Goal: Task Accomplishment & Management: Complete application form

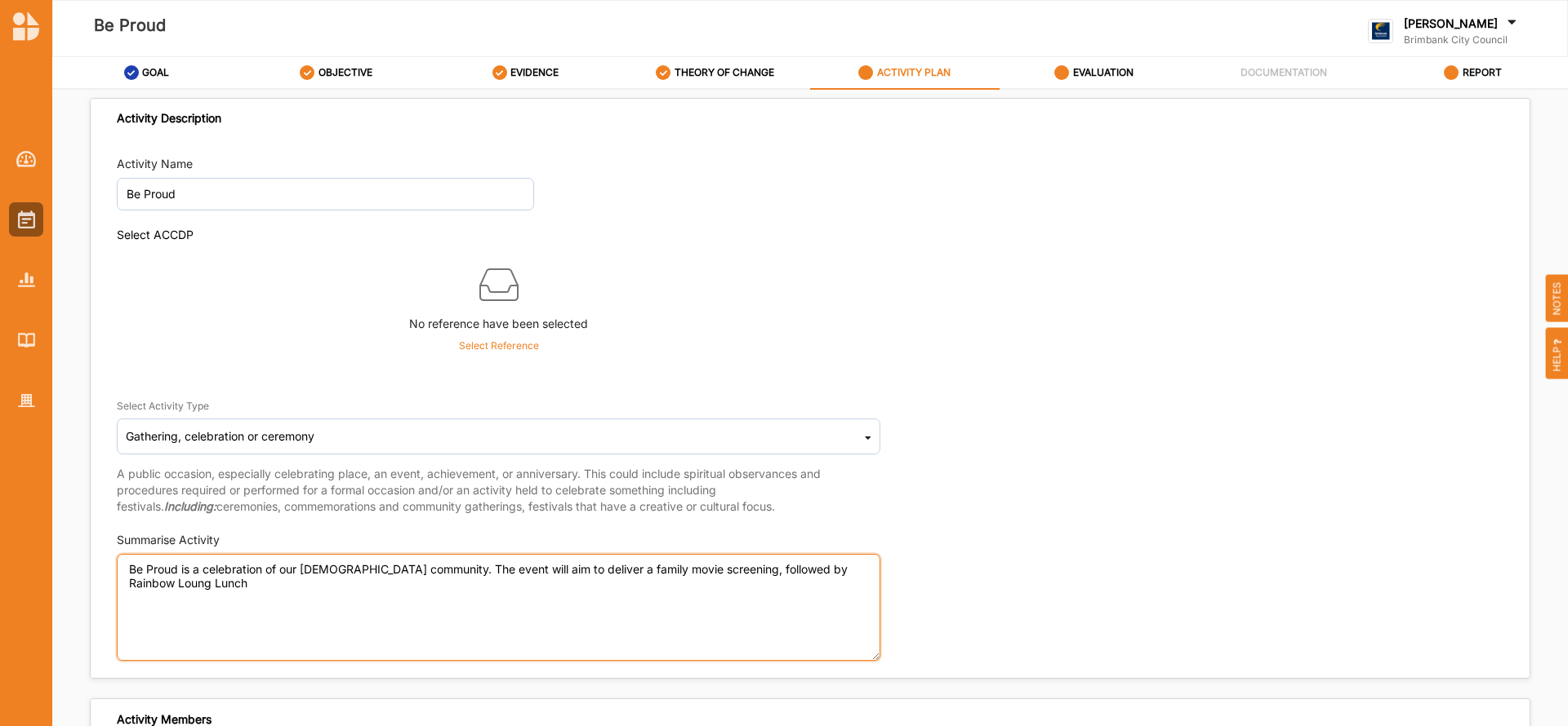
click at [145, 591] on textarea "Be Proud is a celebration of our [DEMOGRAPHIC_DATA] community. The event will a…" at bounding box center [498, 608] width 763 height 107
drag, startPoint x: 145, startPoint y: 592, endPoint x: 135, endPoint y: 582, distance: 14.1
click at [135, 582] on textarea "Be Proud is a celebration of our [DEMOGRAPHIC_DATA] community. The event will a…" at bounding box center [498, 608] width 763 height 107
click at [237, 597] on textarea "Be Proud is a celebration of our [DEMOGRAPHIC_DATA] community. The event will a…" at bounding box center [498, 608] width 763 height 107
click at [222, 582] on textarea "Be Proud is a celebration of our [DEMOGRAPHIC_DATA] community. The event will a…" at bounding box center [498, 608] width 763 height 107
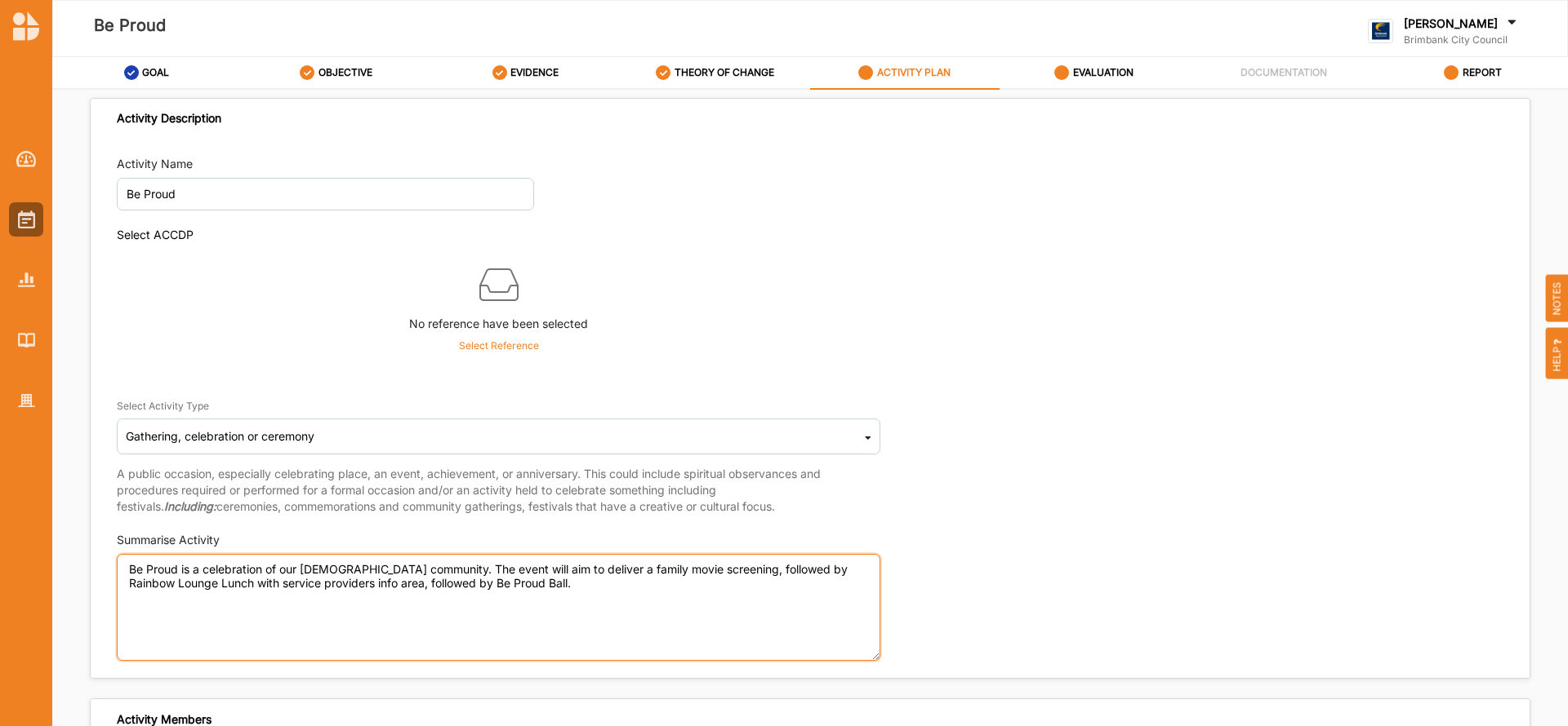
drag, startPoint x: 545, startPoint y: 586, endPoint x: 128, endPoint y: 572, distance: 417.2
click at [128, 572] on textarea "Be Proud is a celebration of our [DEMOGRAPHIC_DATA] community. The event will a…" at bounding box center [498, 608] width 763 height 107
drag, startPoint x: 589, startPoint y: 588, endPoint x: 126, endPoint y: 571, distance: 463.3
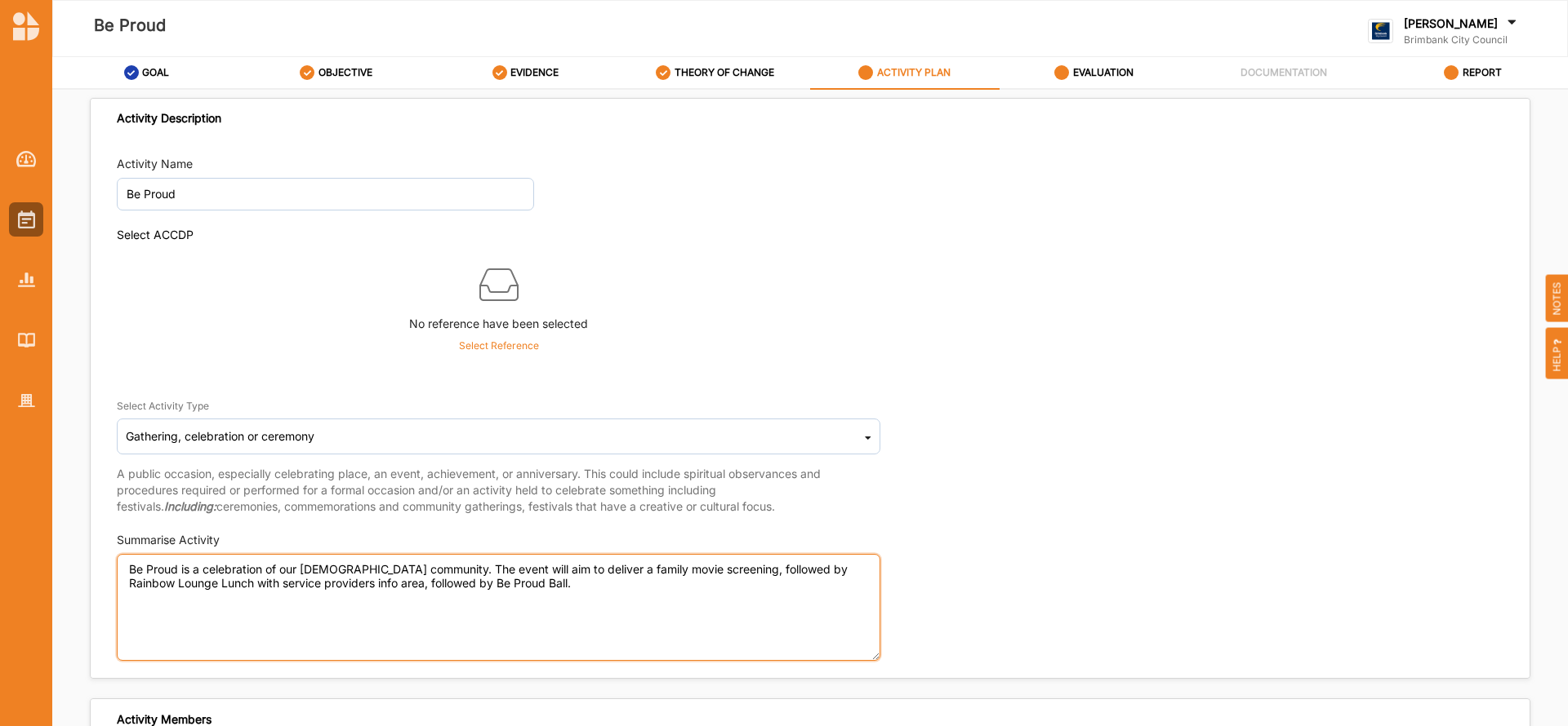
click at [126, 571] on textarea "Be Proud is a celebration of our [DEMOGRAPHIC_DATA] community. The event will a…" at bounding box center [498, 608] width 763 height 107
drag, startPoint x: 130, startPoint y: 571, endPoint x: 437, endPoint y: 632, distance: 313.0
click at [437, 632] on textarea "Be Proud is a celebration of our [DEMOGRAPHIC_DATA] community. The event will a…" at bounding box center [498, 608] width 763 height 107
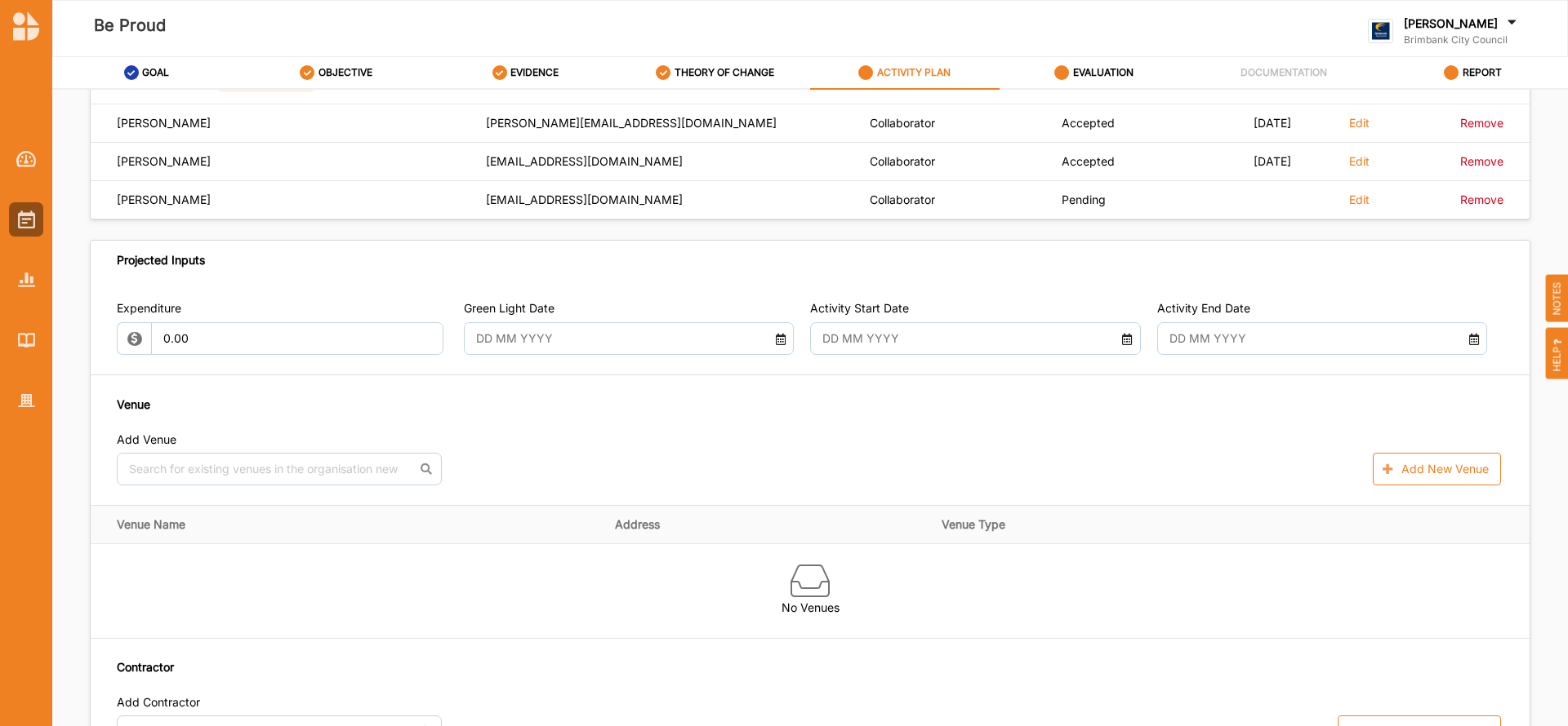
scroll to position [819, 0]
type textarea "Be Proud is a celebration of our [DEMOGRAPHIC_DATA] community. The event will a…"
click at [1120, 335] on icon at bounding box center [1127, 334] width 14 height 11
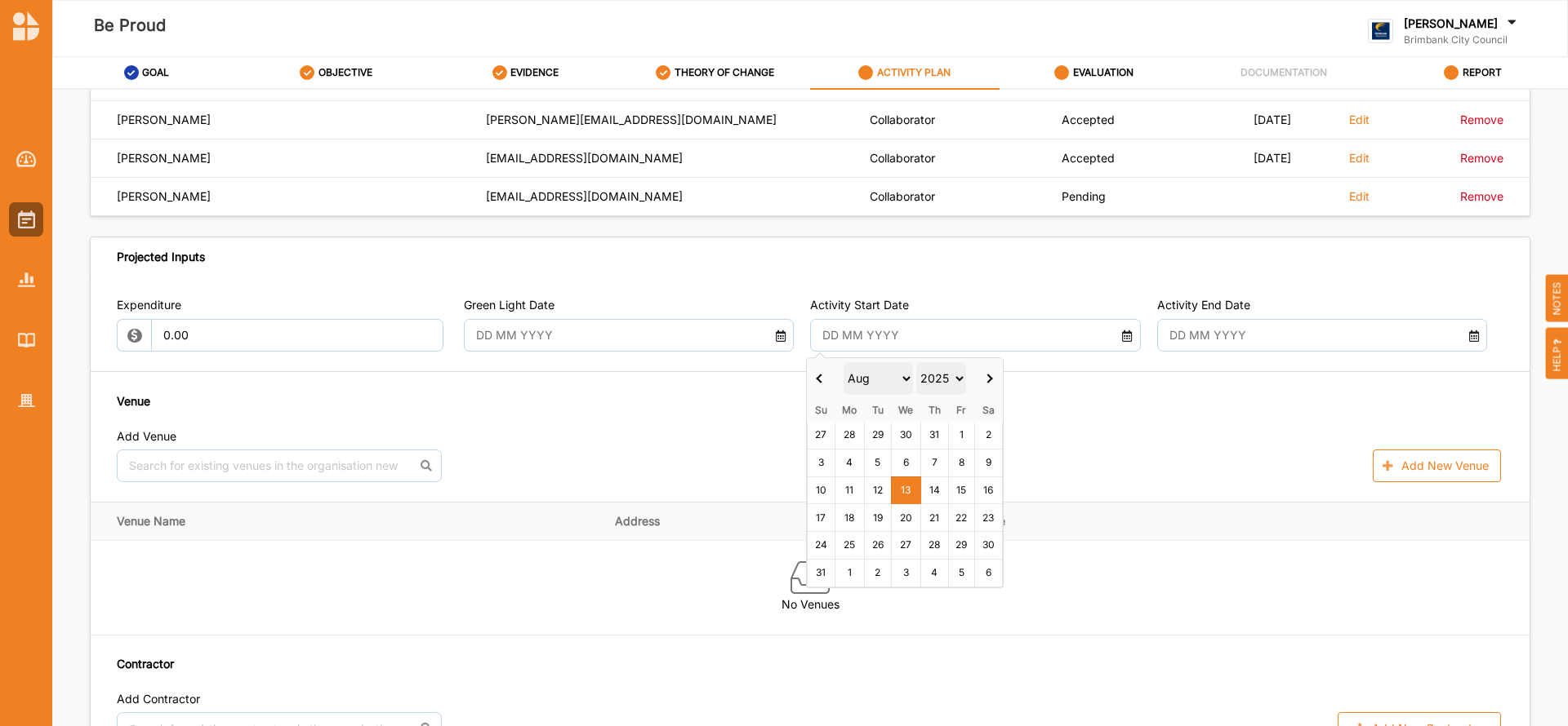
click at [954, 380] on select "2017 2018 2019 2020 2021 2022 2023 2024 2025 2026 2027 2028 2029 2030 2031 2032…" at bounding box center [940, 379] width 50 height 33
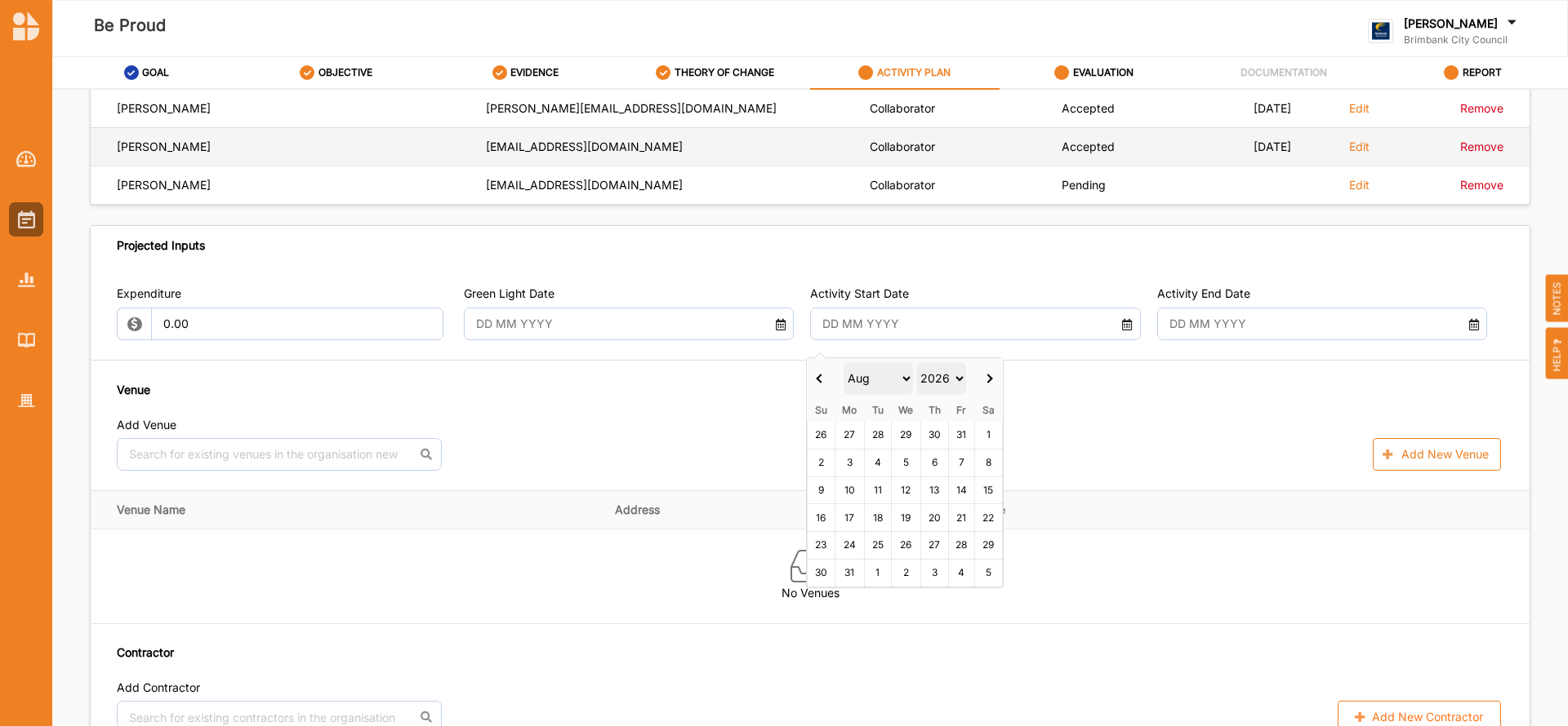
scroll to position [819, 0]
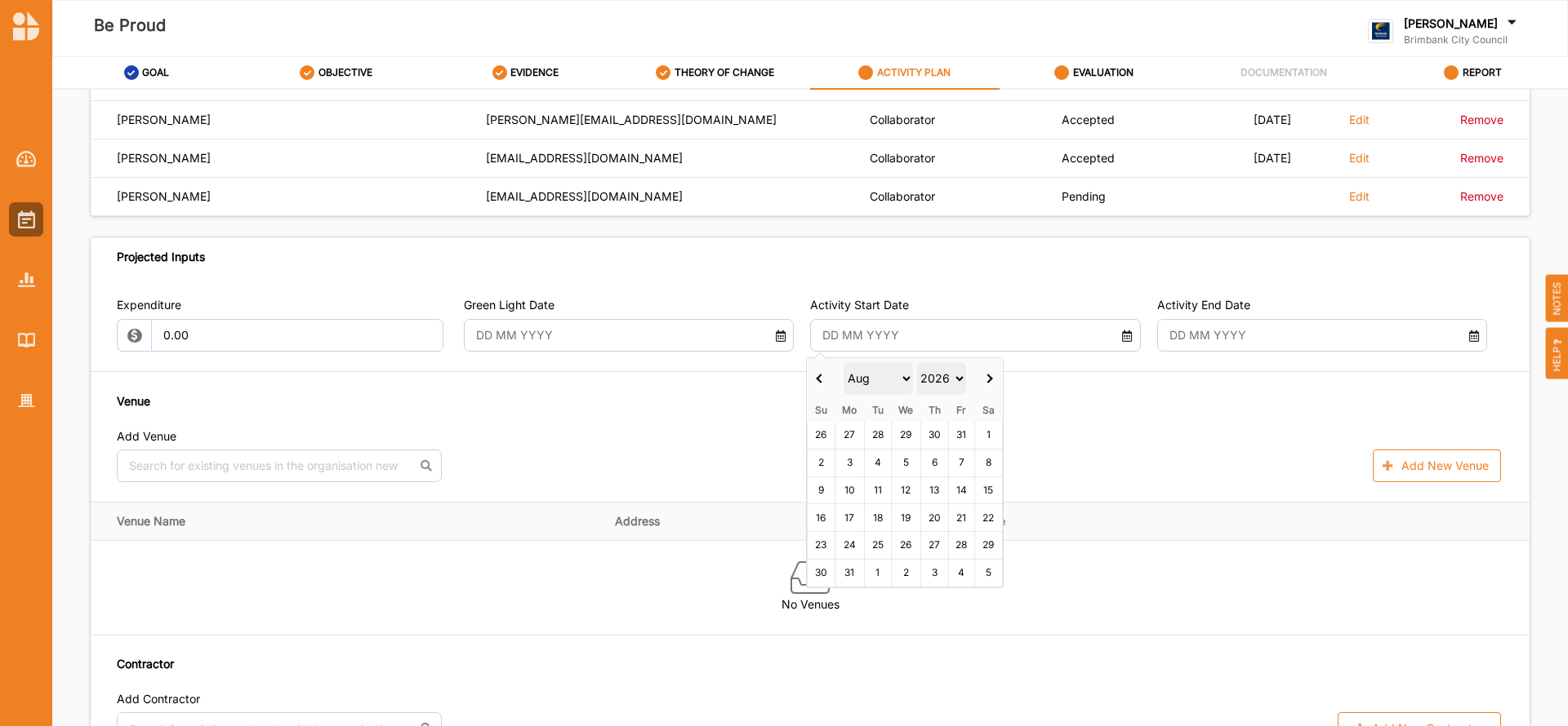
click at [902, 380] on select "Jan Feb Mar Apr May Jun [DATE] Aug Sep Oct Nov Dec" at bounding box center [878, 379] width 70 height 33
click at [906, 381] on select "Jan Feb Mar Apr May Jun [DATE] Aug Sep Oct Nov Dec" at bounding box center [878, 379] width 70 height 33
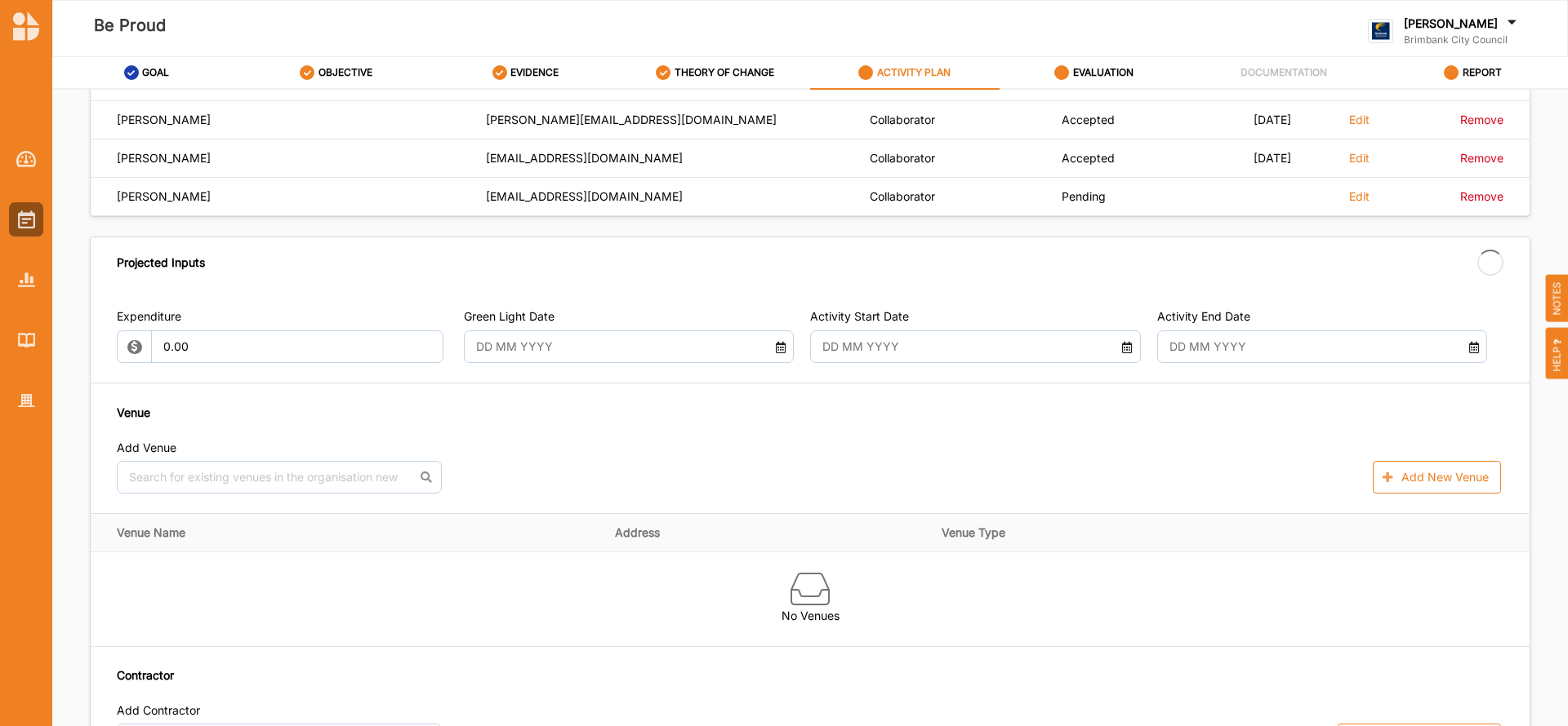
type input "[DATE]"
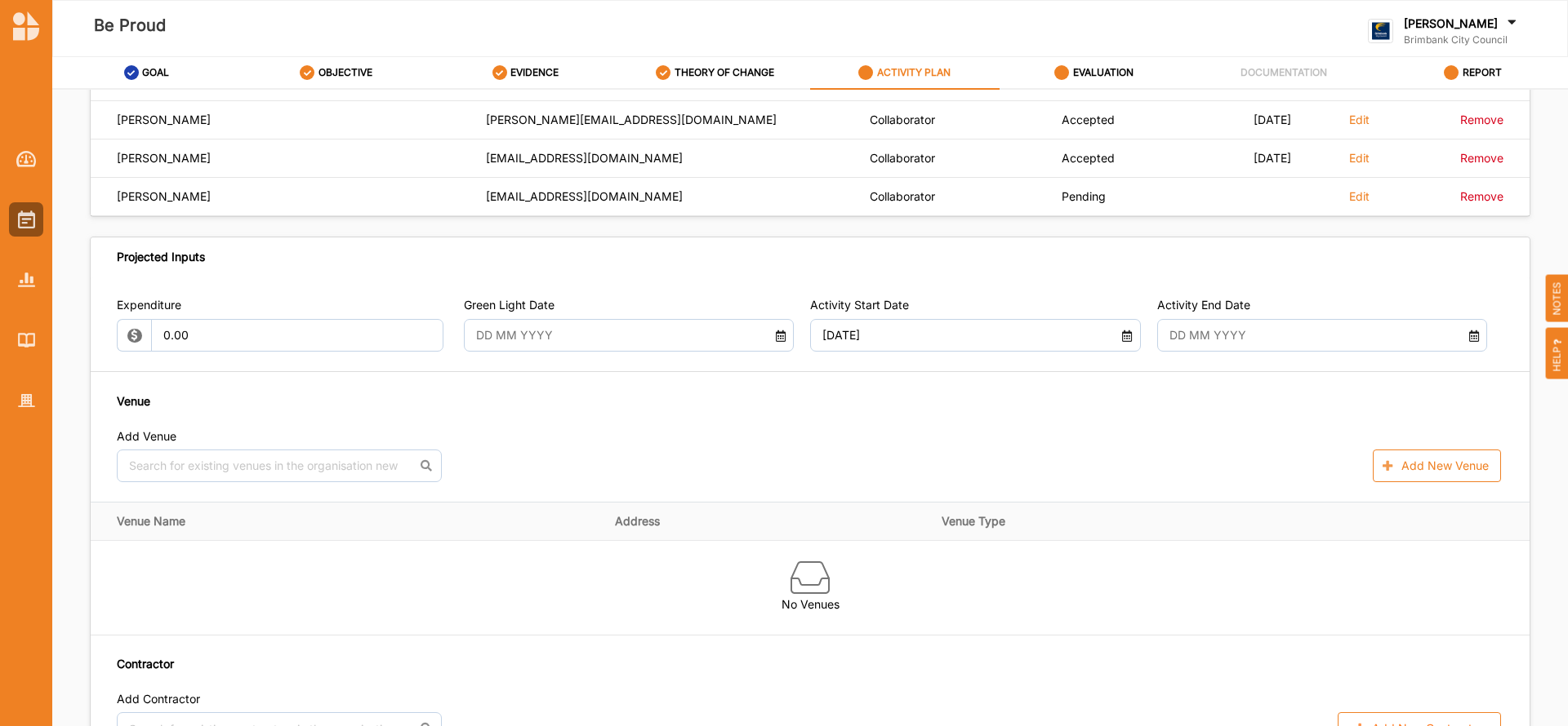
click at [1467, 336] on icon at bounding box center [1473, 334] width 14 height 11
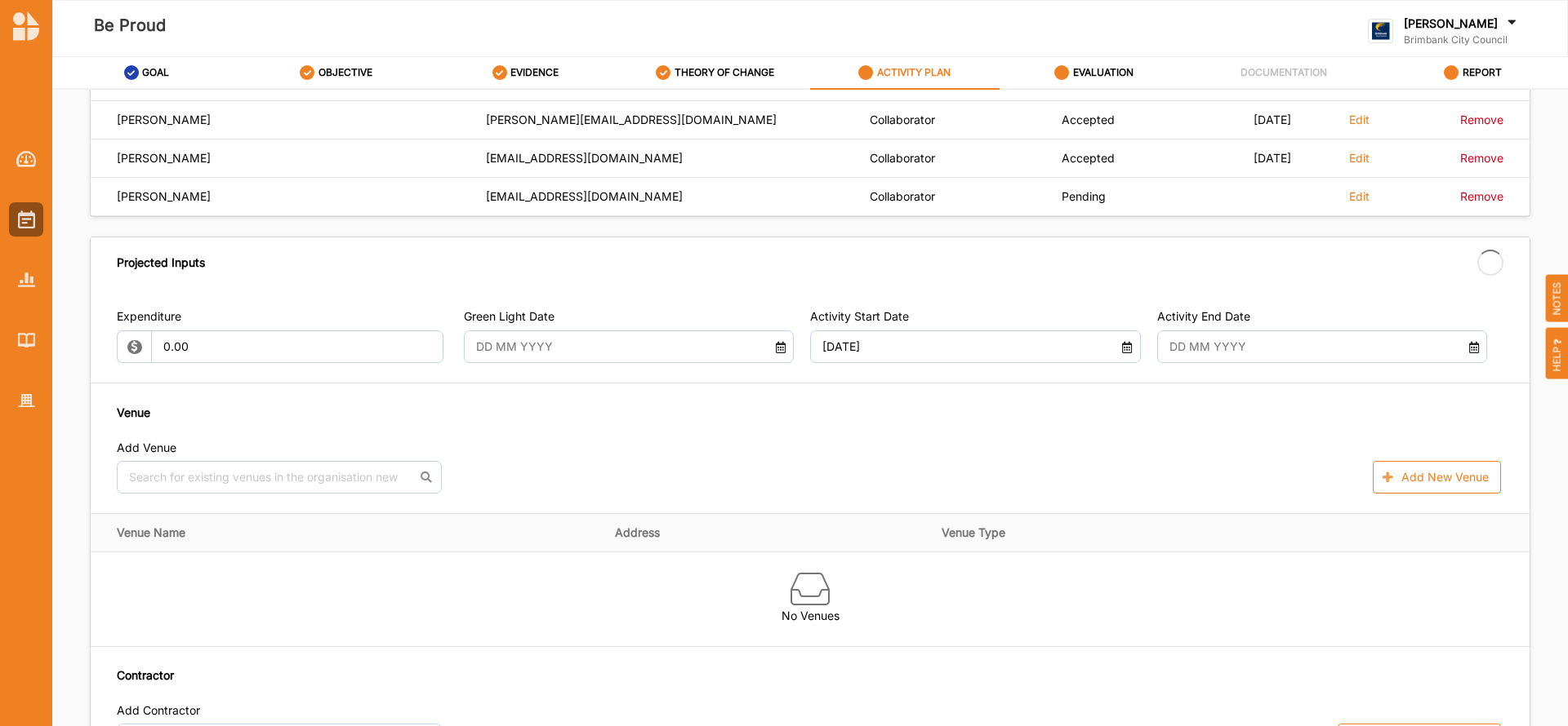
type input "[DATE]"
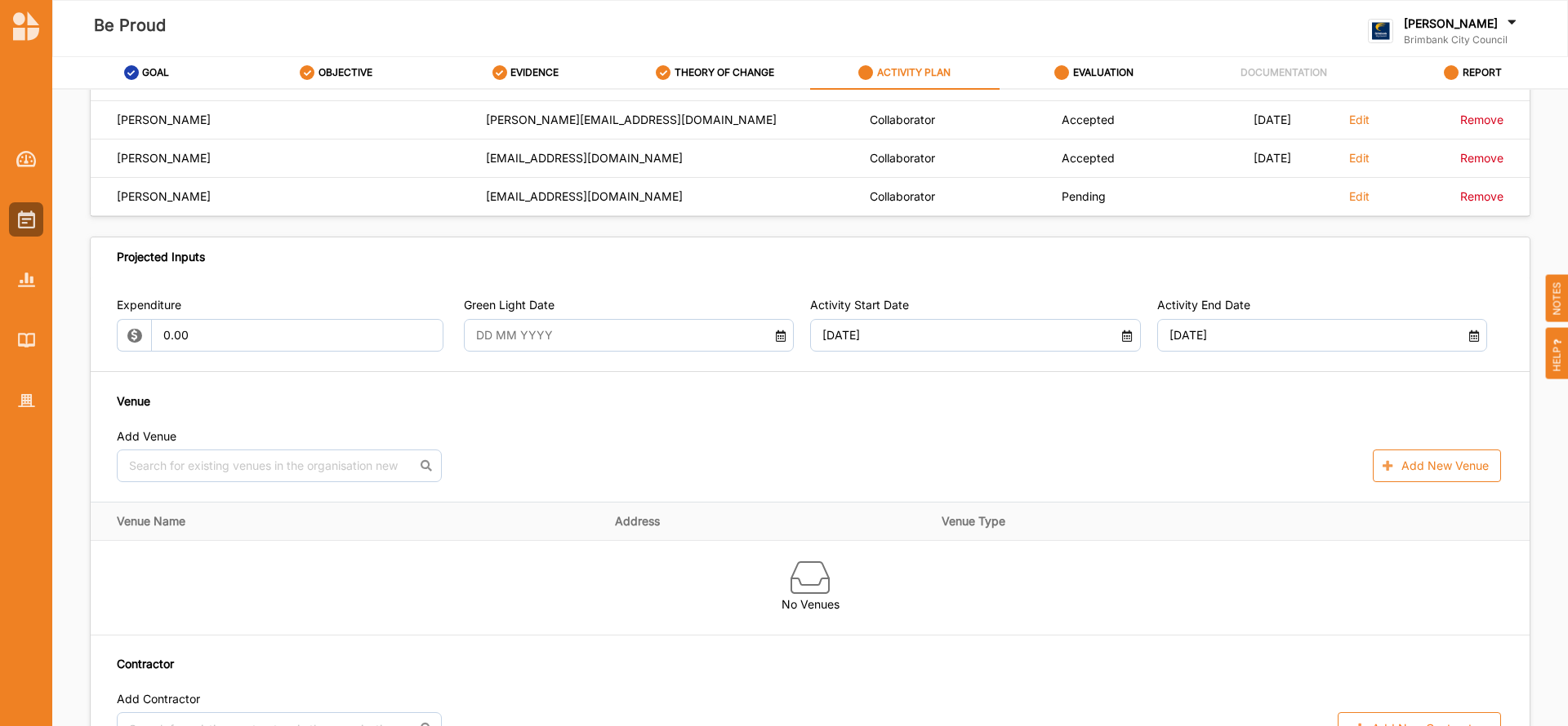
click at [613, 329] on input "text" at bounding box center [616, 336] width 297 height 33
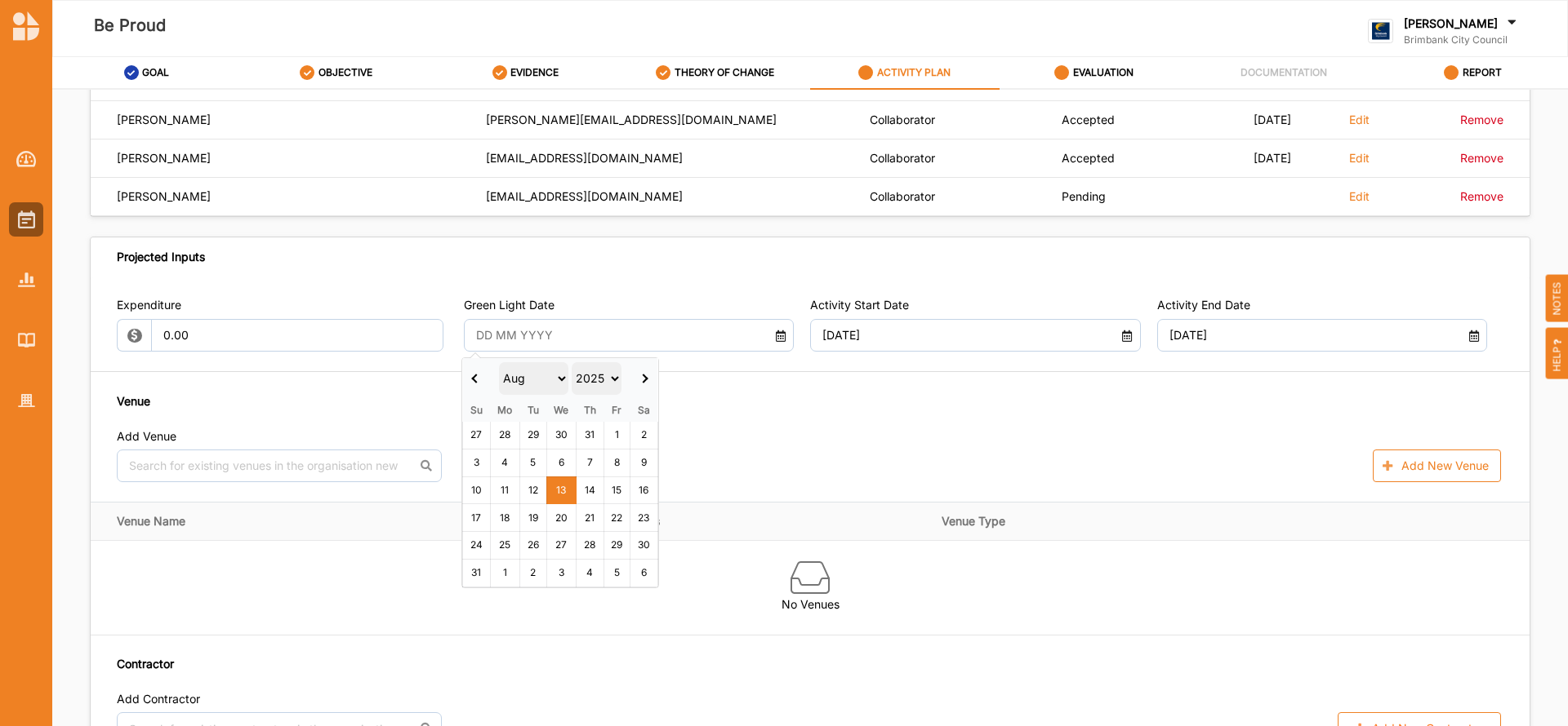
click at [613, 329] on input "text" at bounding box center [616, 336] width 297 height 33
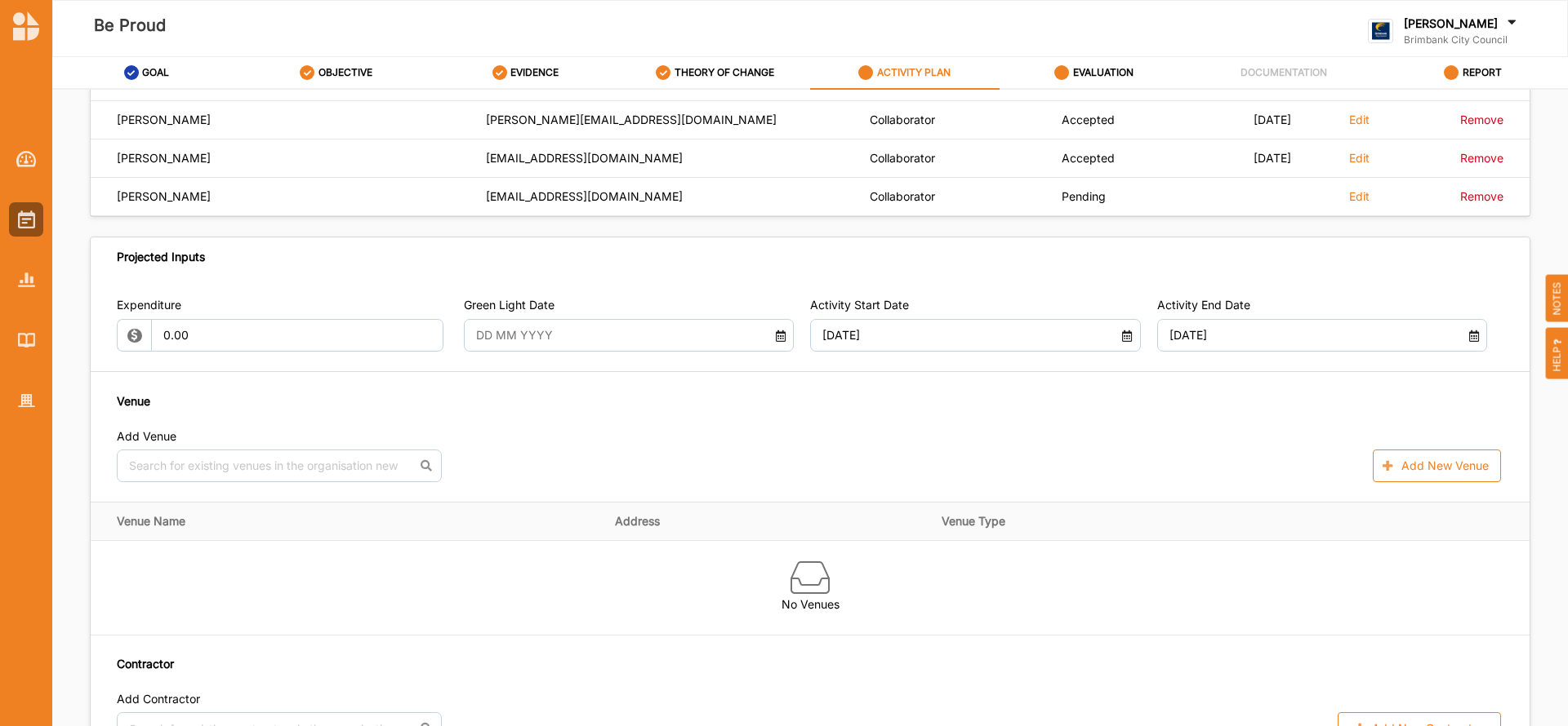
click at [613, 329] on input "text" at bounding box center [616, 336] width 297 height 33
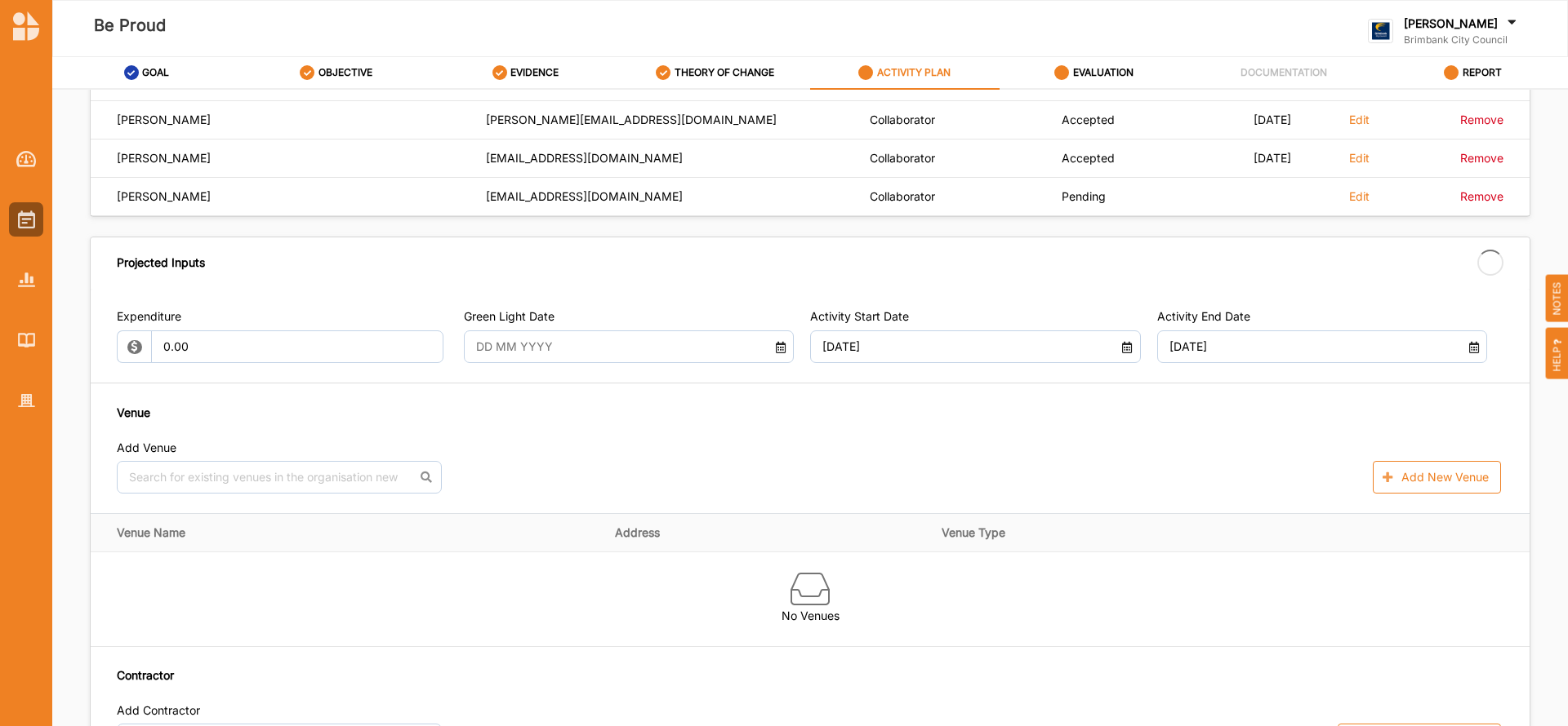
type input "[DATE]"
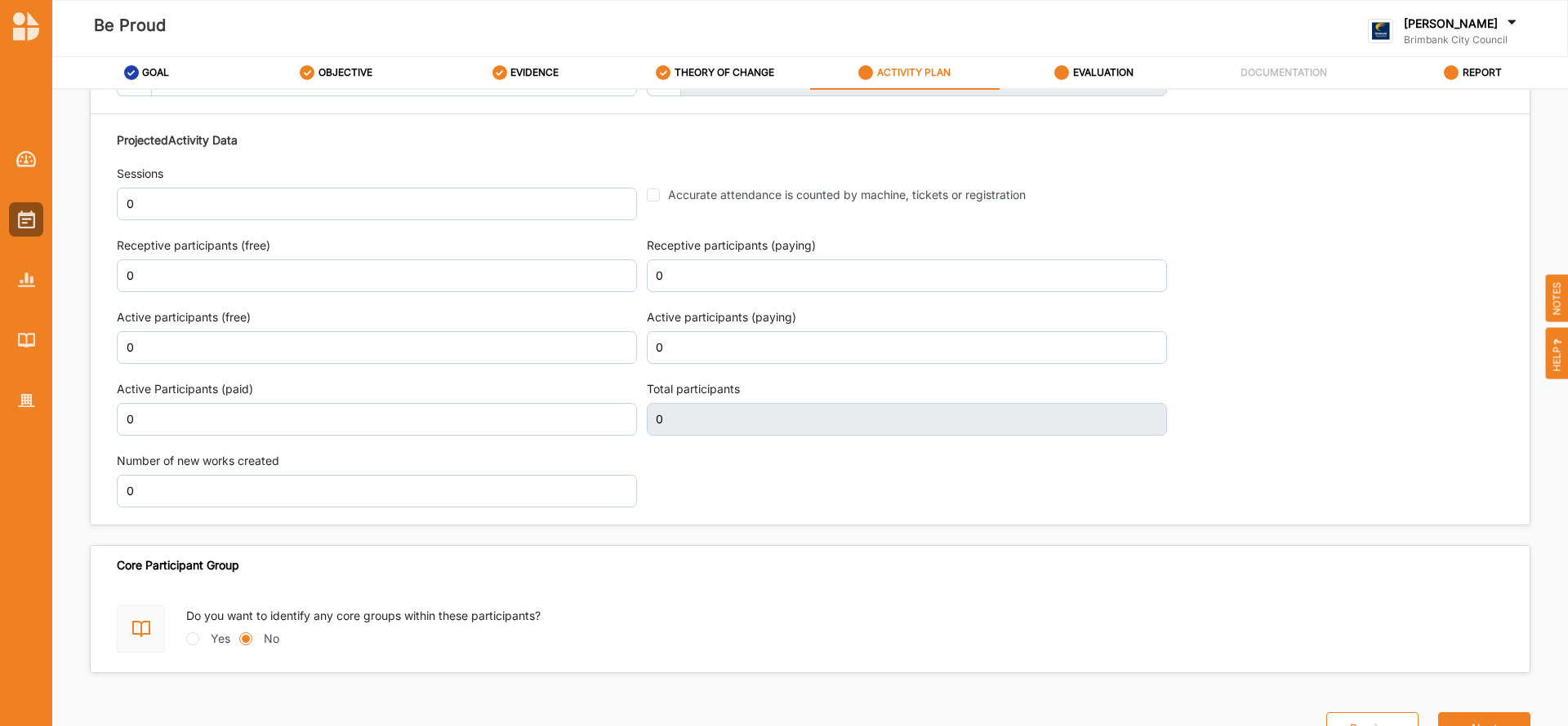
scroll to position [2058, 0]
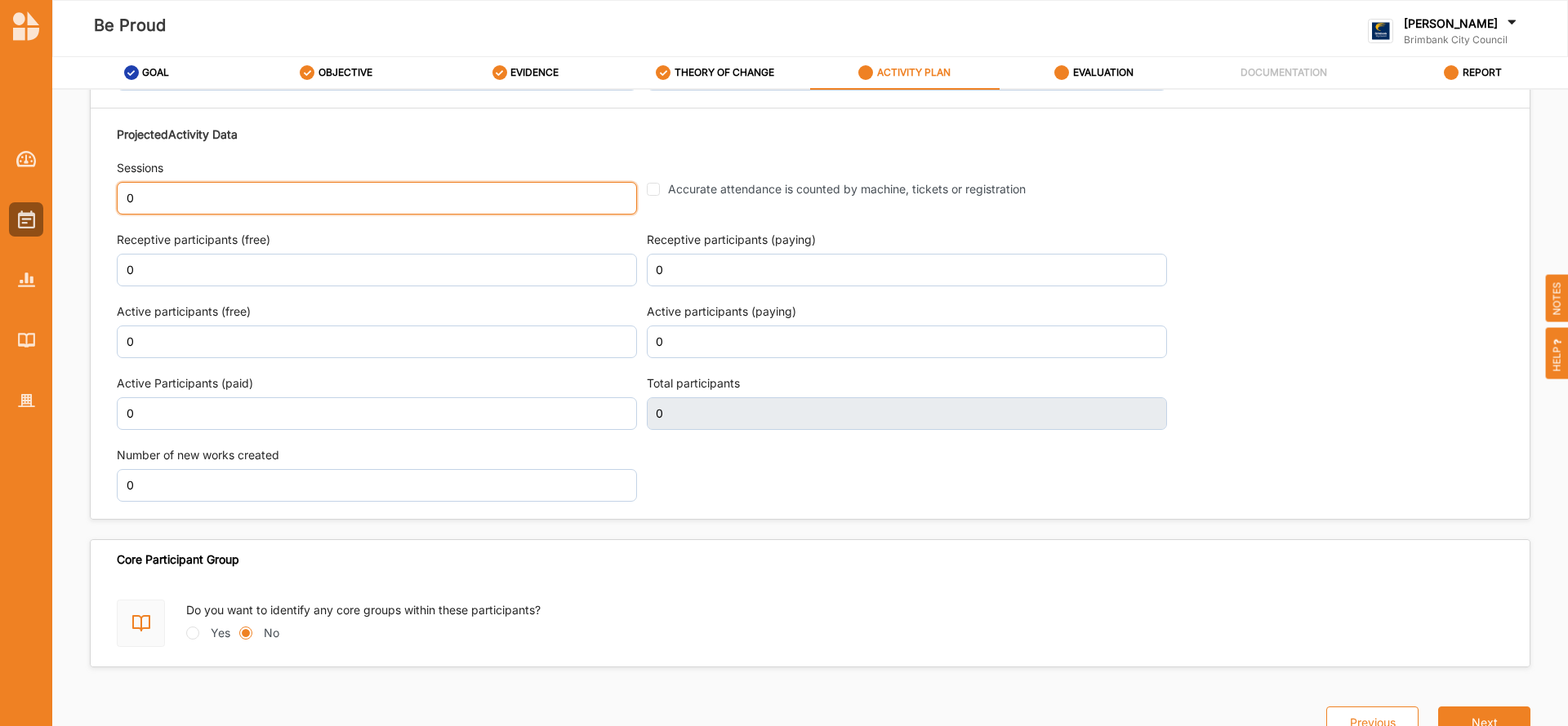
click at [151, 203] on input "0" at bounding box center [377, 198] width 520 height 33
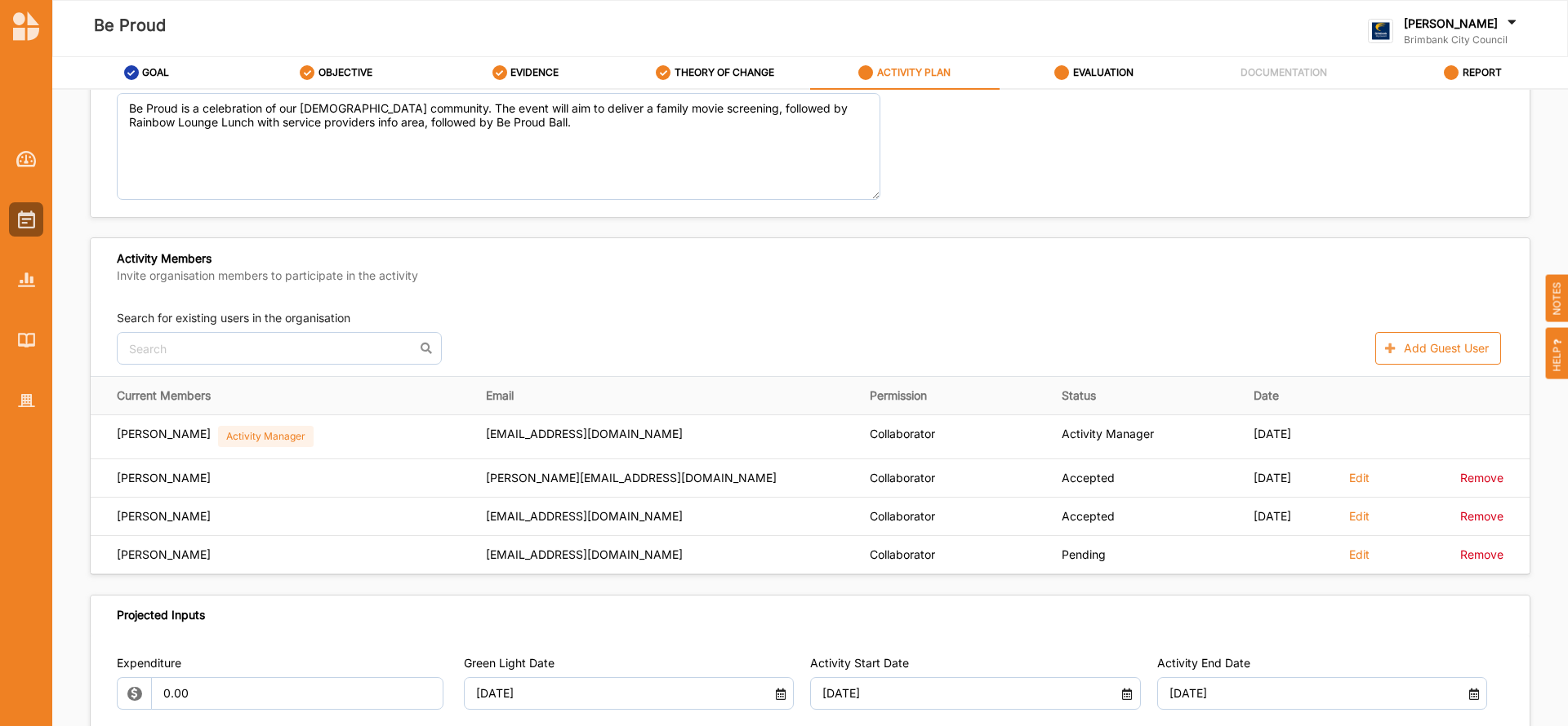
scroll to position [421, 0]
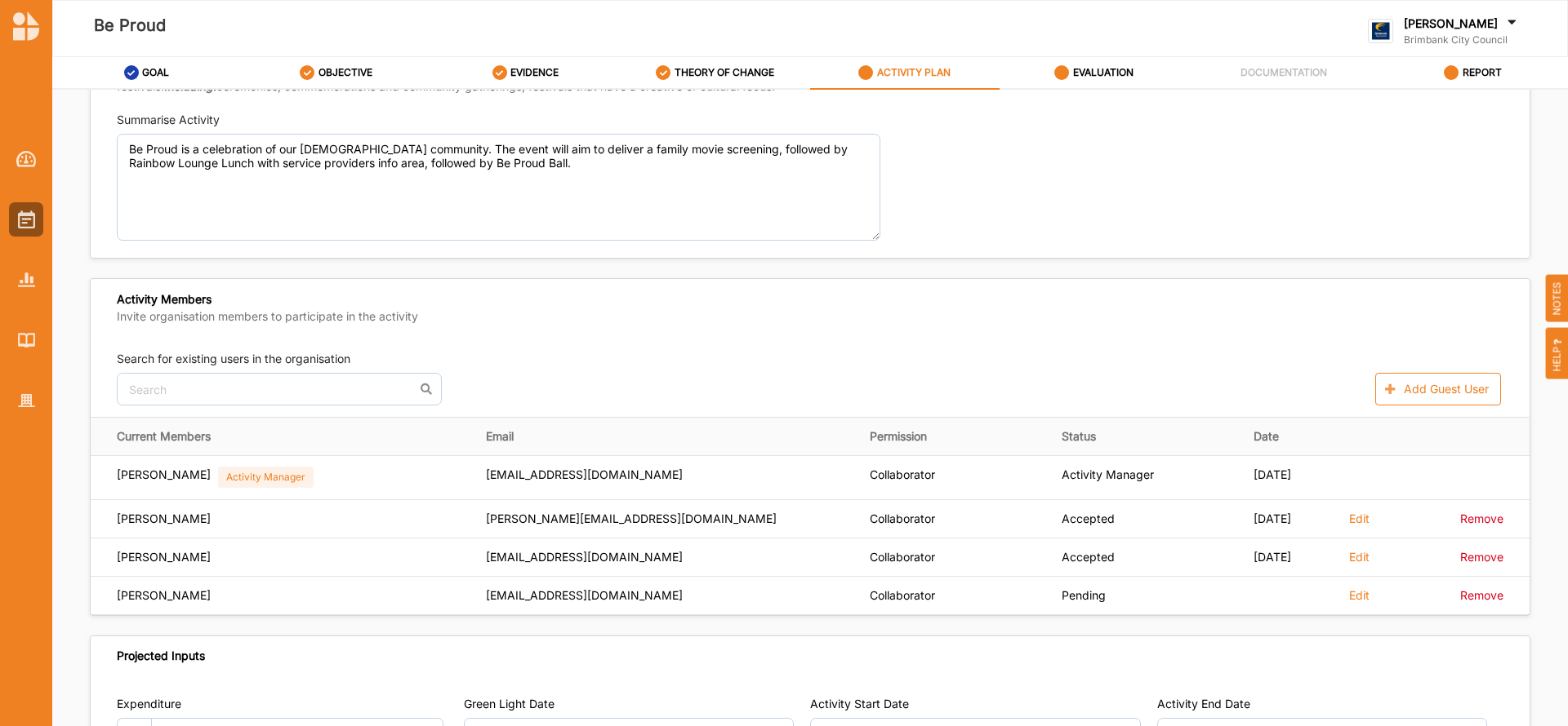
type input "3"
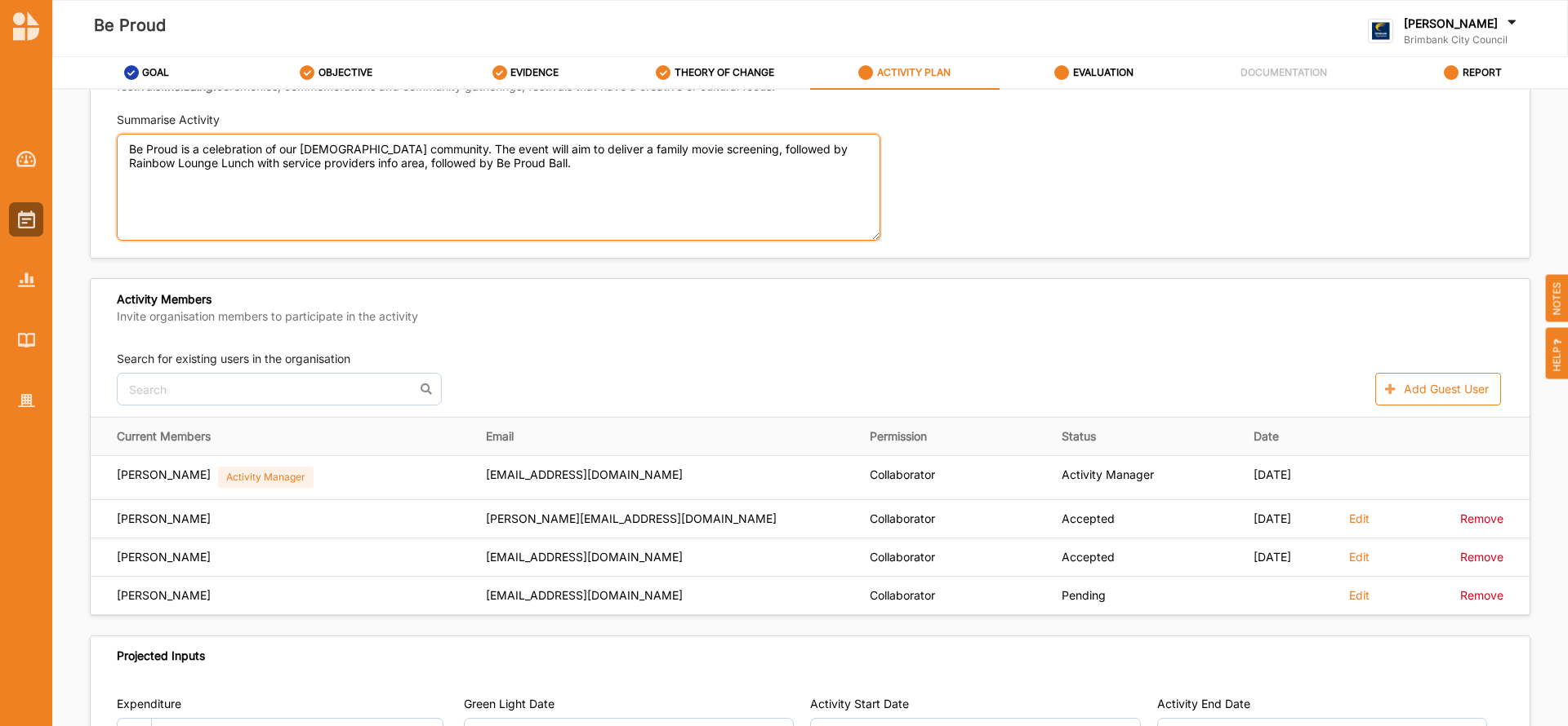
click at [596, 164] on textarea "Be Proud is a celebration of our [DEMOGRAPHIC_DATA] community. The event will a…" at bounding box center [498, 187] width 763 height 107
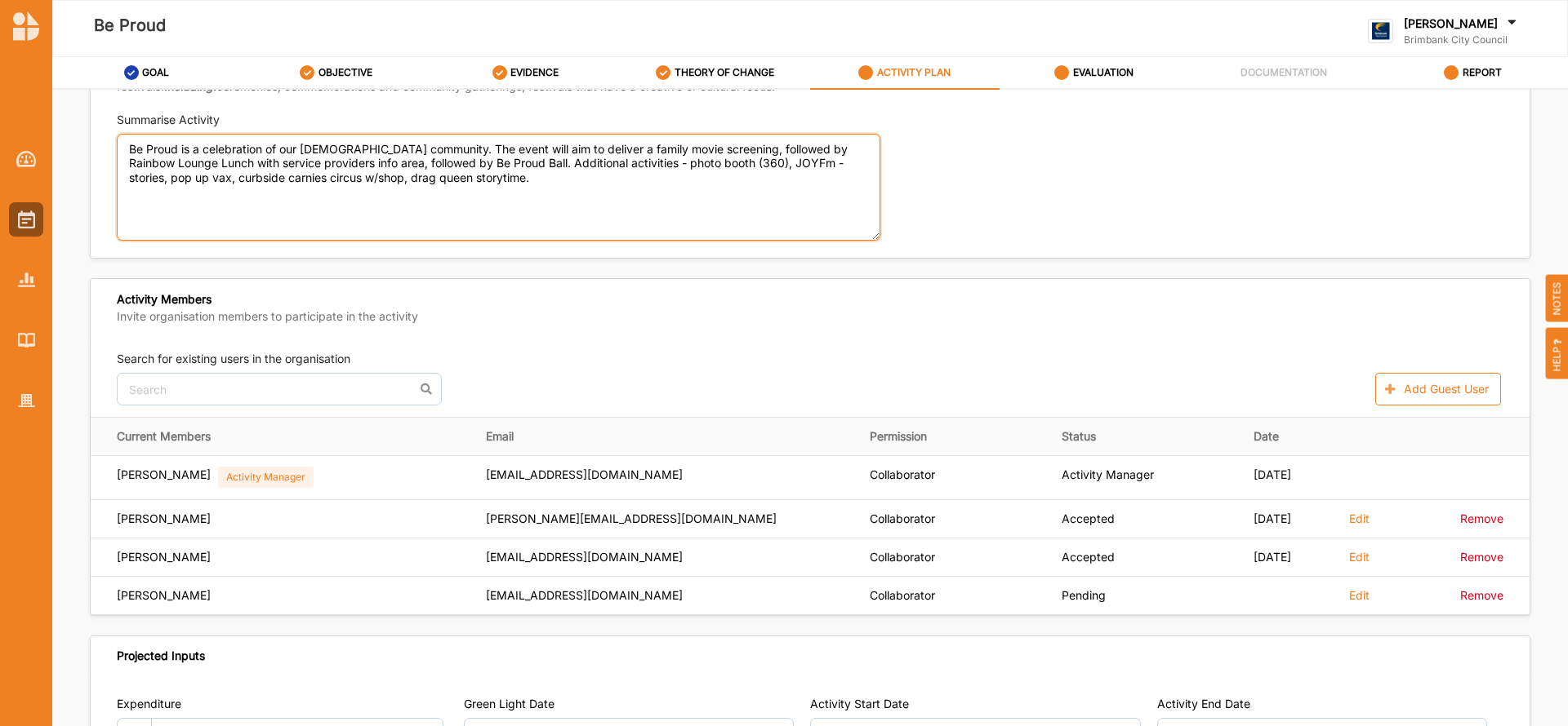
click at [598, 163] on textarea "Be Proud is a celebration of our [DEMOGRAPHIC_DATA] community. The event will a…" at bounding box center [498, 187] width 763 height 107
click at [531, 188] on textarea "Be Proud is a celebration of our [DEMOGRAPHIC_DATA] community. The event will a…" at bounding box center [498, 187] width 763 height 107
click at [535, 190] on textarea "Be Proud is a celebration of our [DEMOGRAPHIC_DATA] community. The event will a…" at bounding box center [498, 187] width 763 height 107
click at [500, 177] on textarea "Be Proud is a celebration of our [DEMOGRAPHIC_DATA] community. The event will a…" at bounding box center [498, 187] width 763 height 107
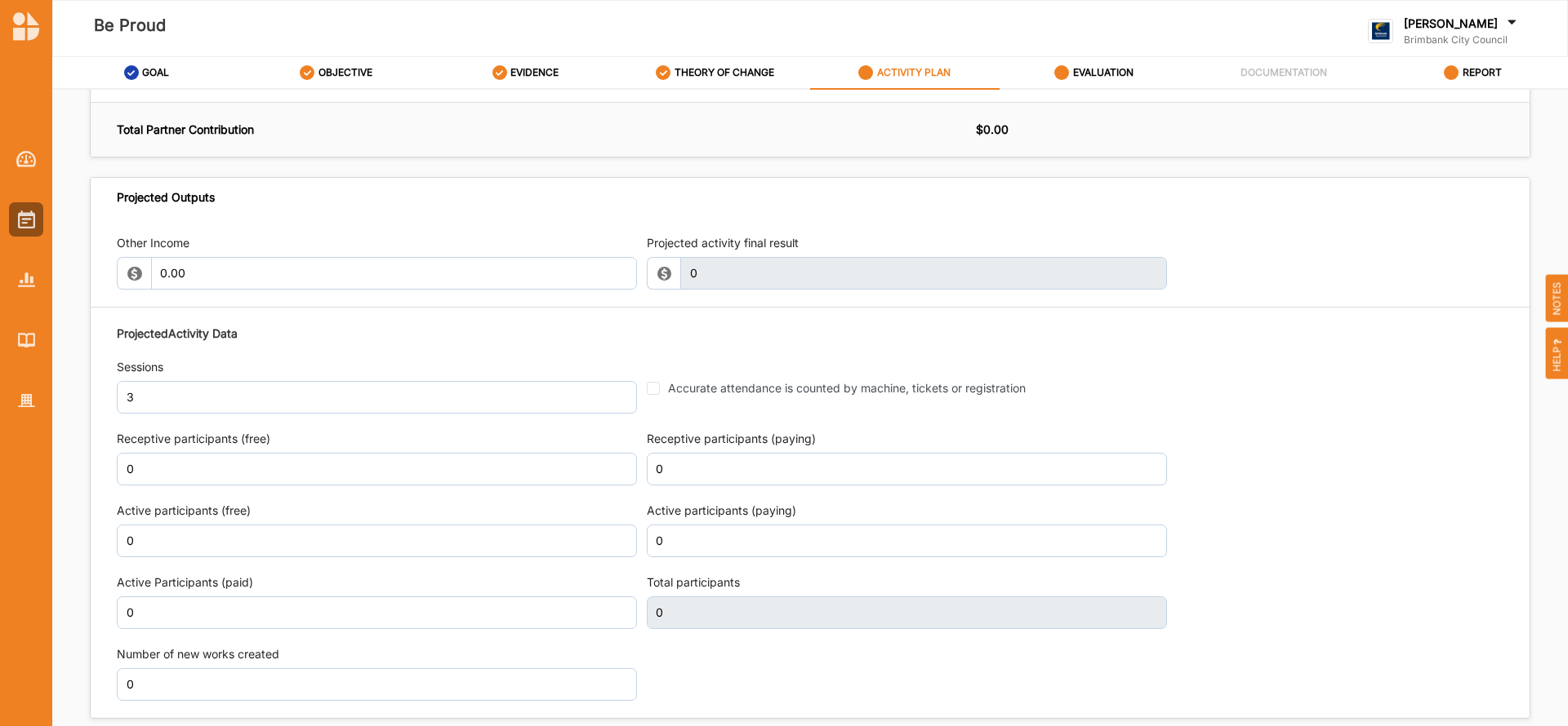
scroll to position [1865, 0]
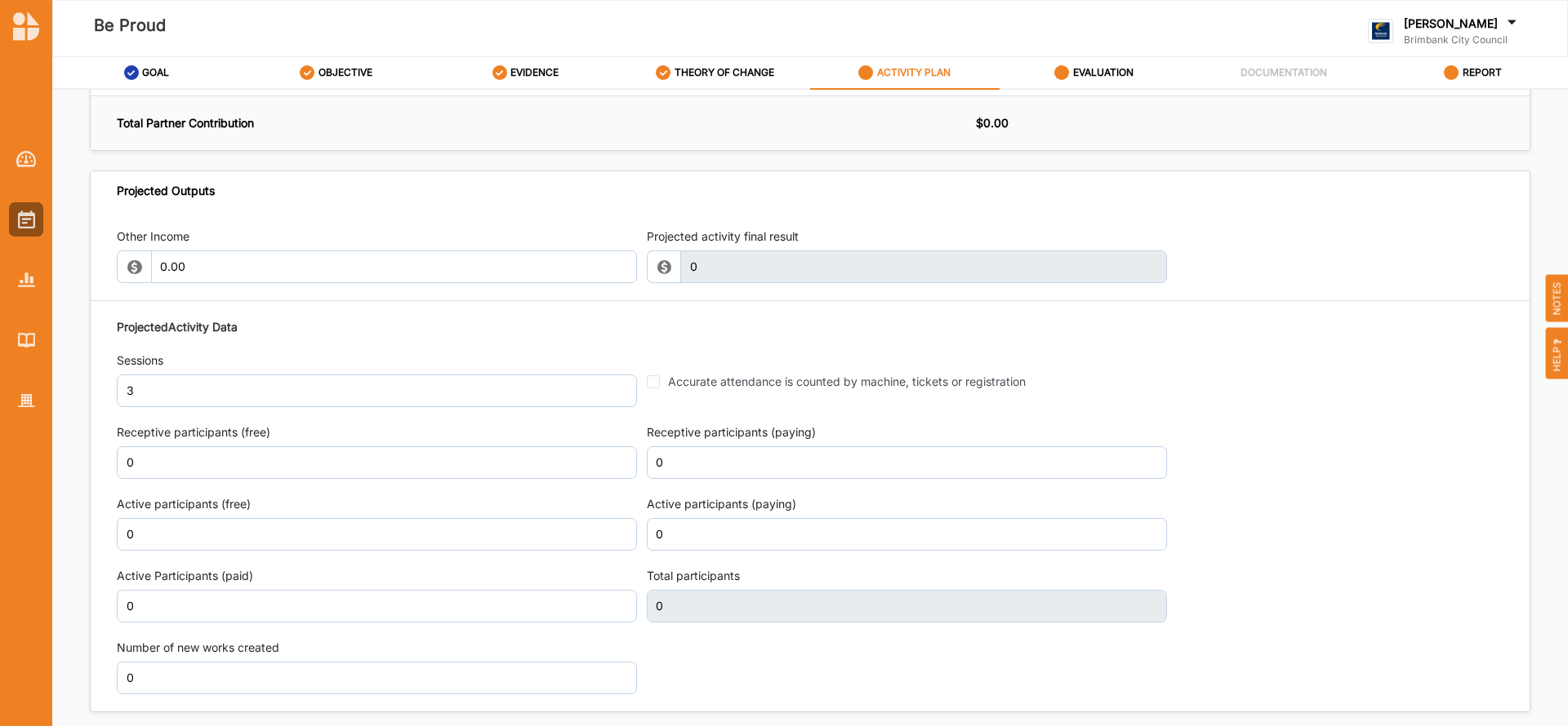
type textarea "Be Proud is a celebration of our [DEMOGRAPHIC_DATA] community. The event will a…"
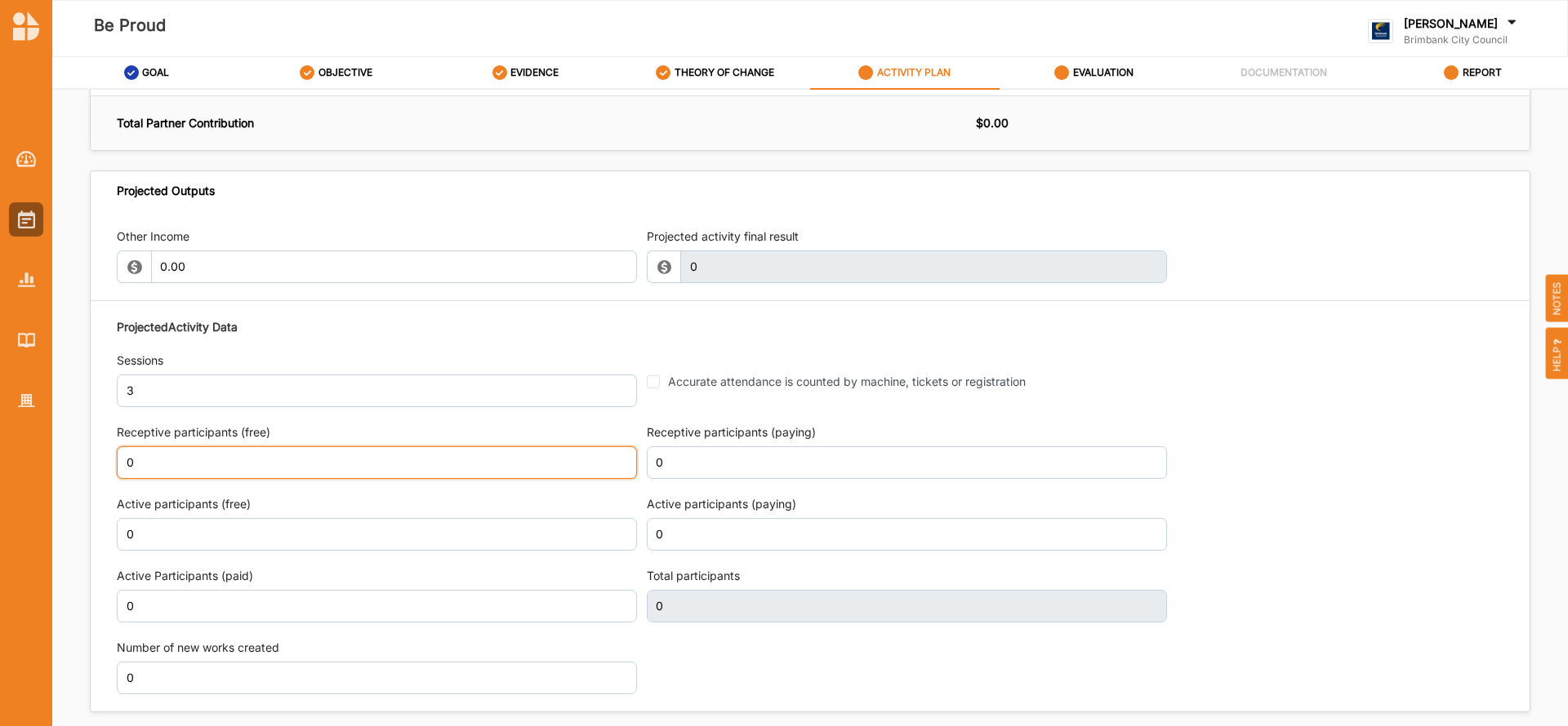
click at [158, 461] on input "0" at bounding box center [377, 463] width 520 height 33
type input "250"
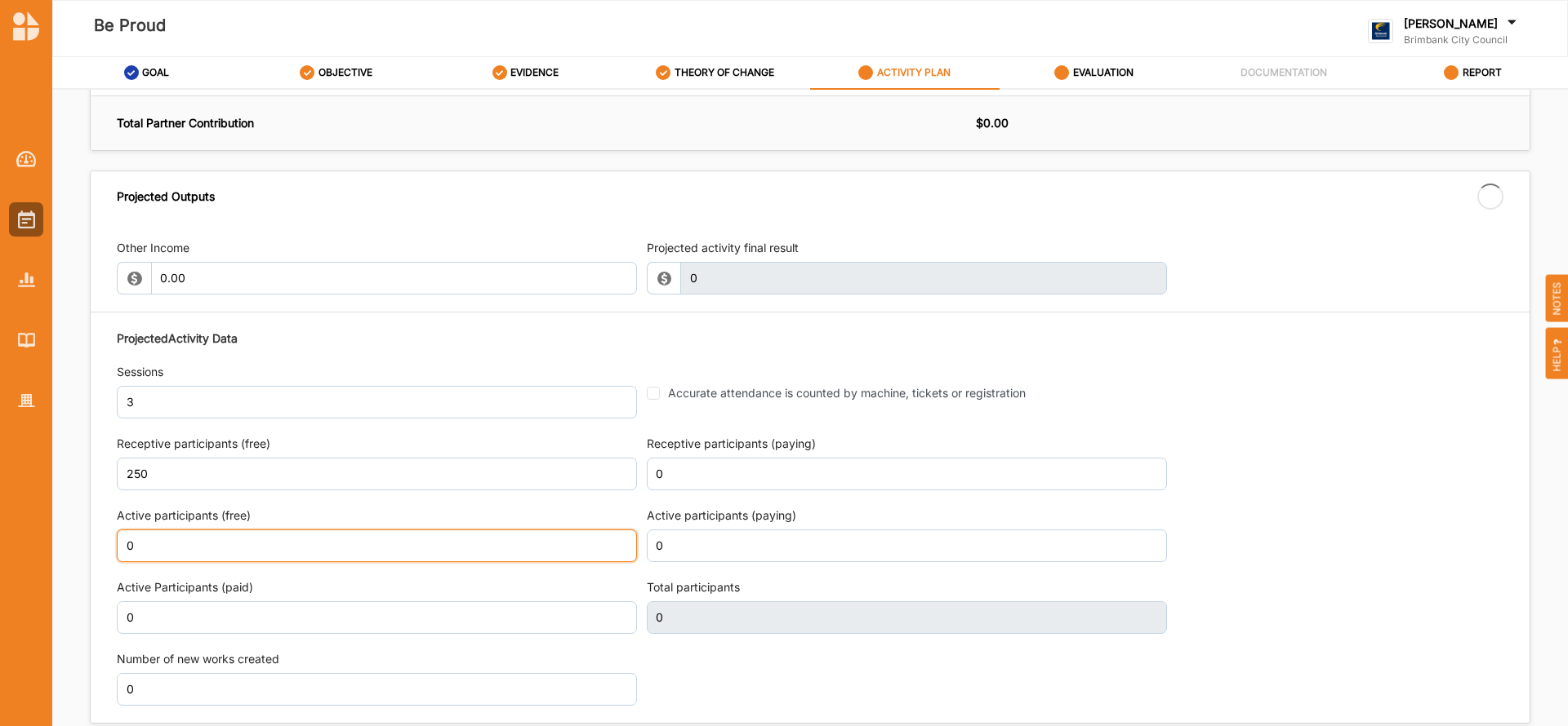
click at [148, 535] on input "0" at bounding box center [377, 546] width 520 height 33
type input "250"
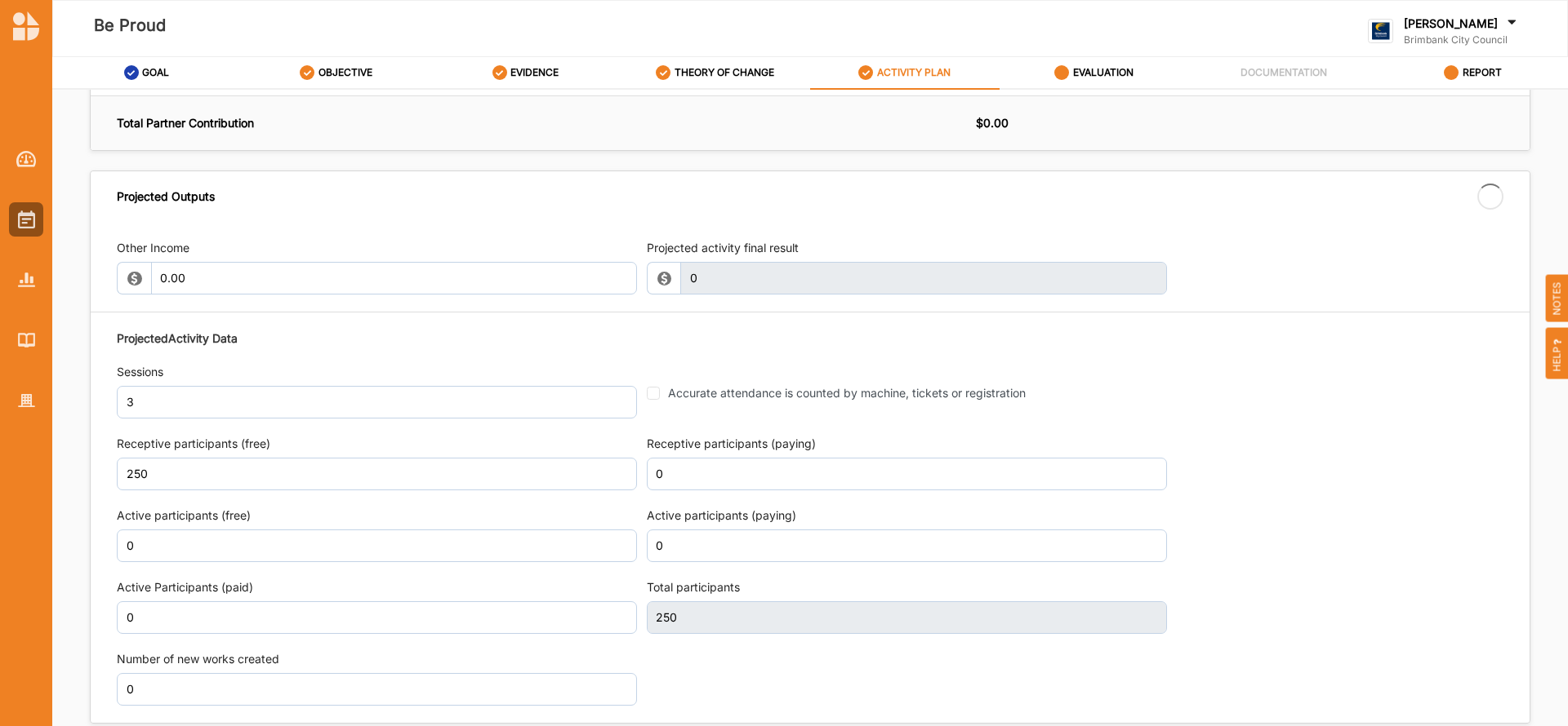
drag, startPoint x: 1559, startPoint y: 603, endPoint x: 1564, endPoint y: 661, distance: 58.2
click at [1564, 661] on div "Activity Description Activity Name Be Proud Select ACCDP No reference have been…" at bounding box center [810, 412] width 1516 height 646
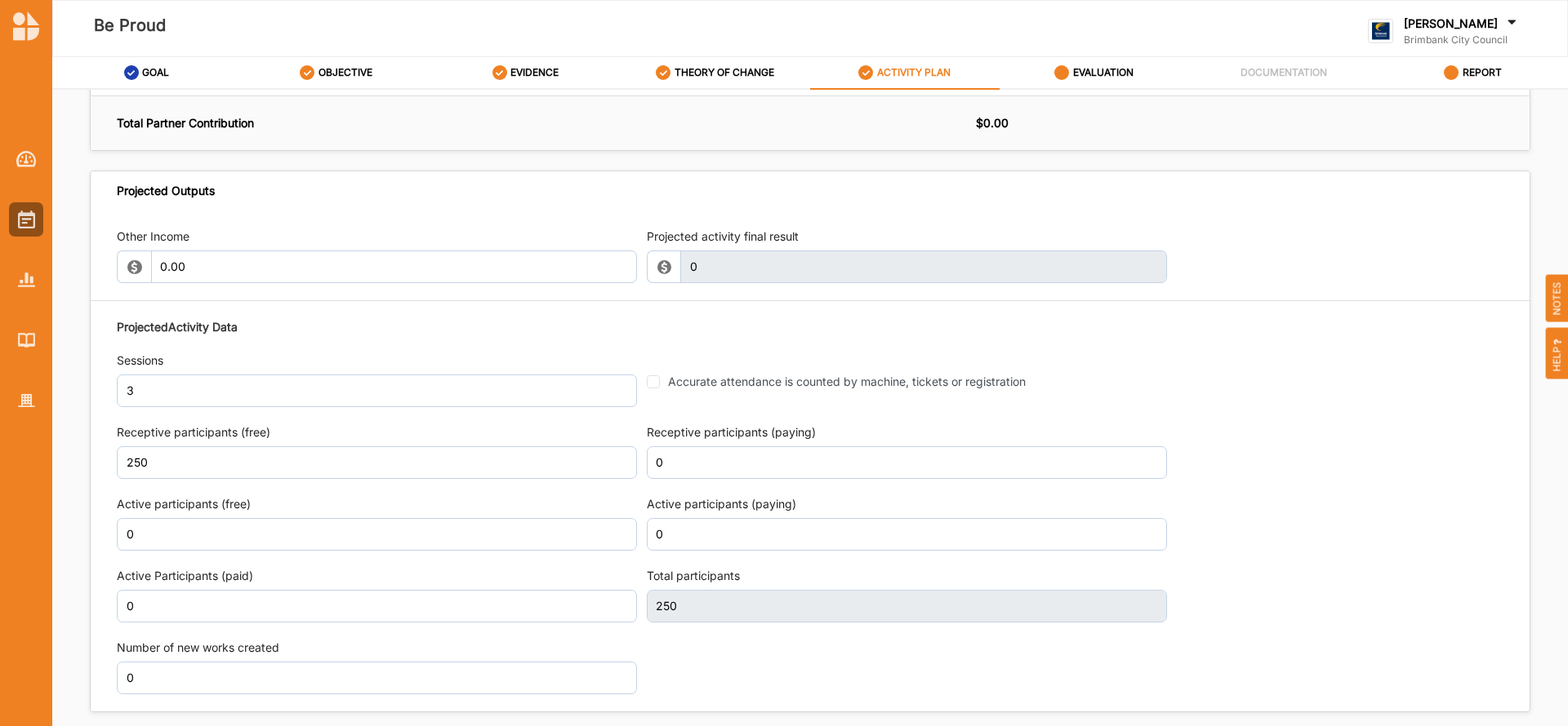
scroll to position [2079, 0]
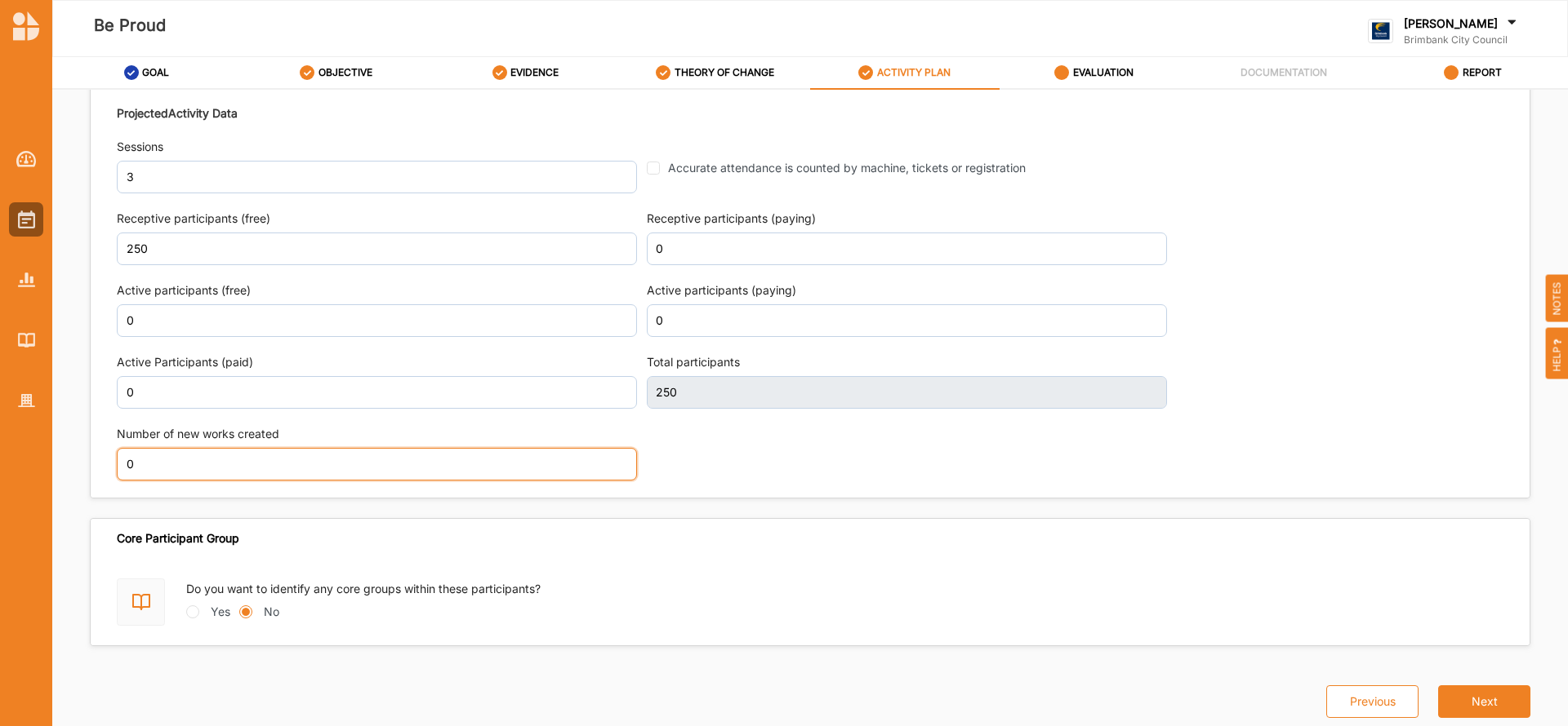
click at [154, 466] on input "0" at bounding box center [377, 465] width 520 height 33
type input "3"
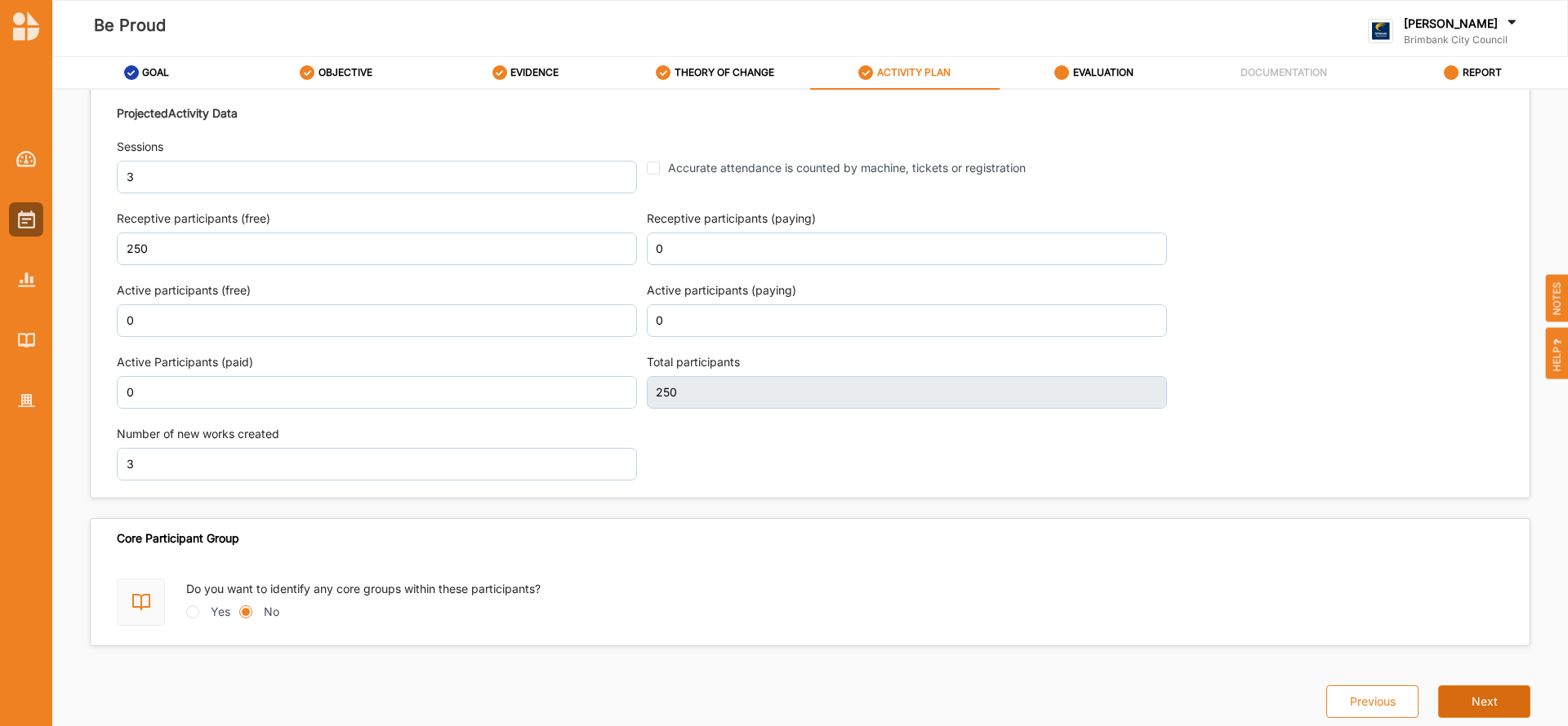
scroll to position [2091, 0]
click at [1460, 702] on button "Next" at bounding box center [1484, 702] width 92 height 33
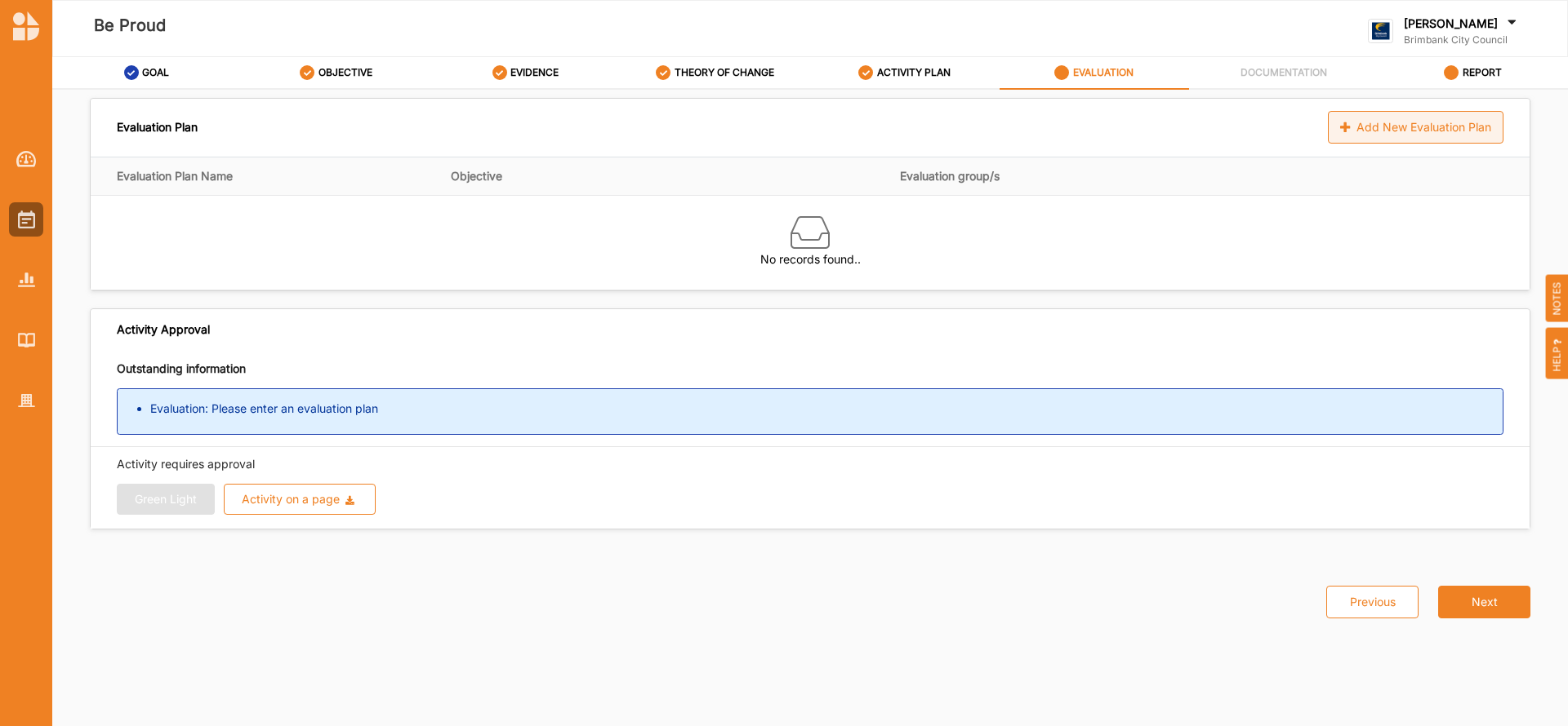
click at [1406, 125] on div "Add New Evaluation Plan" at bounding box center [1415, 127] width 176 height 33
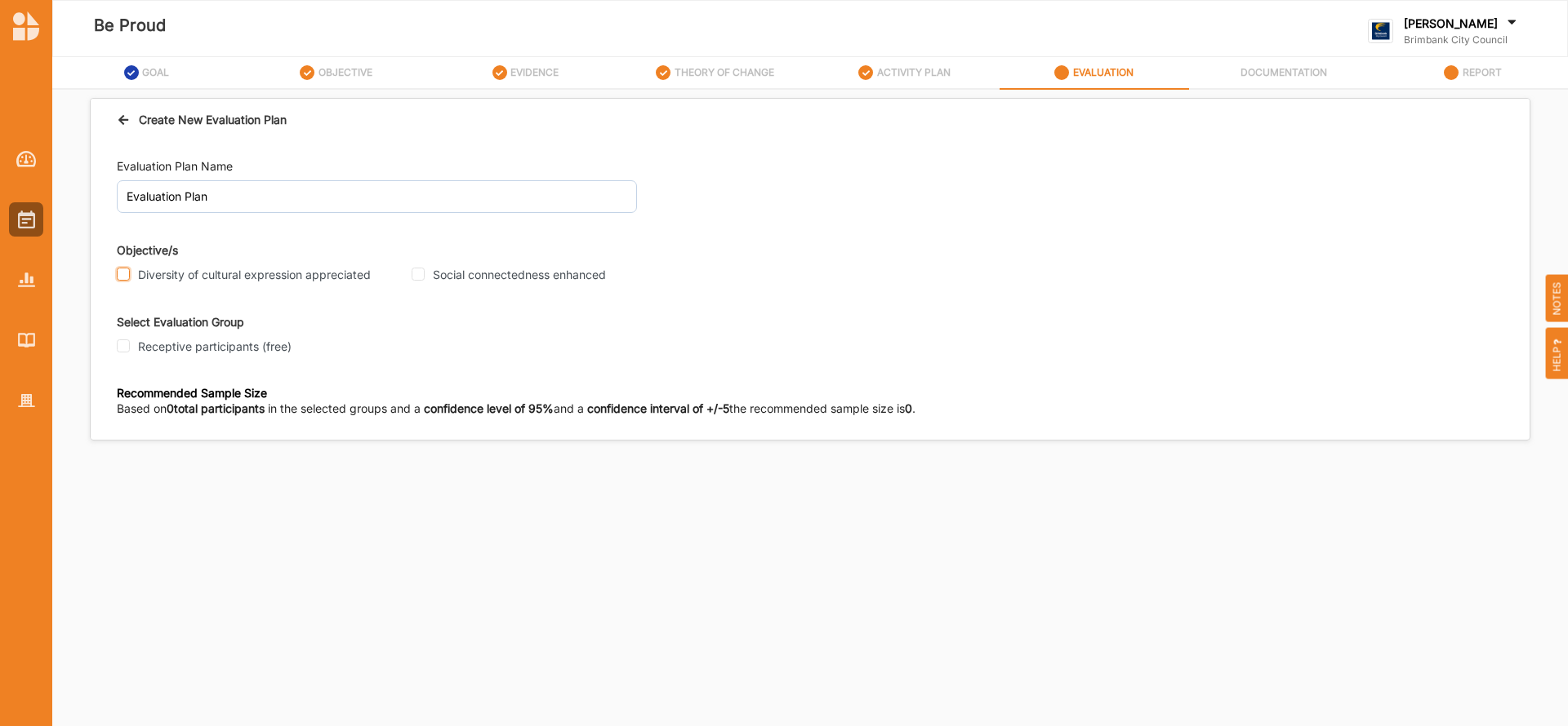
click at [127, 274] on input "Diversity of cultural expression appreciated" at bounding box center [123, 274] width 13 height 13
checkbox input "true"
click at [420, 275] on input "Social connectedness enhanced" at bounding box center [418, 274] width 13 height 13
checkbox input "true"
click at [127, 345] on input "Receptive participants (free)" at bounding box center [123, 346] width 13 height 13
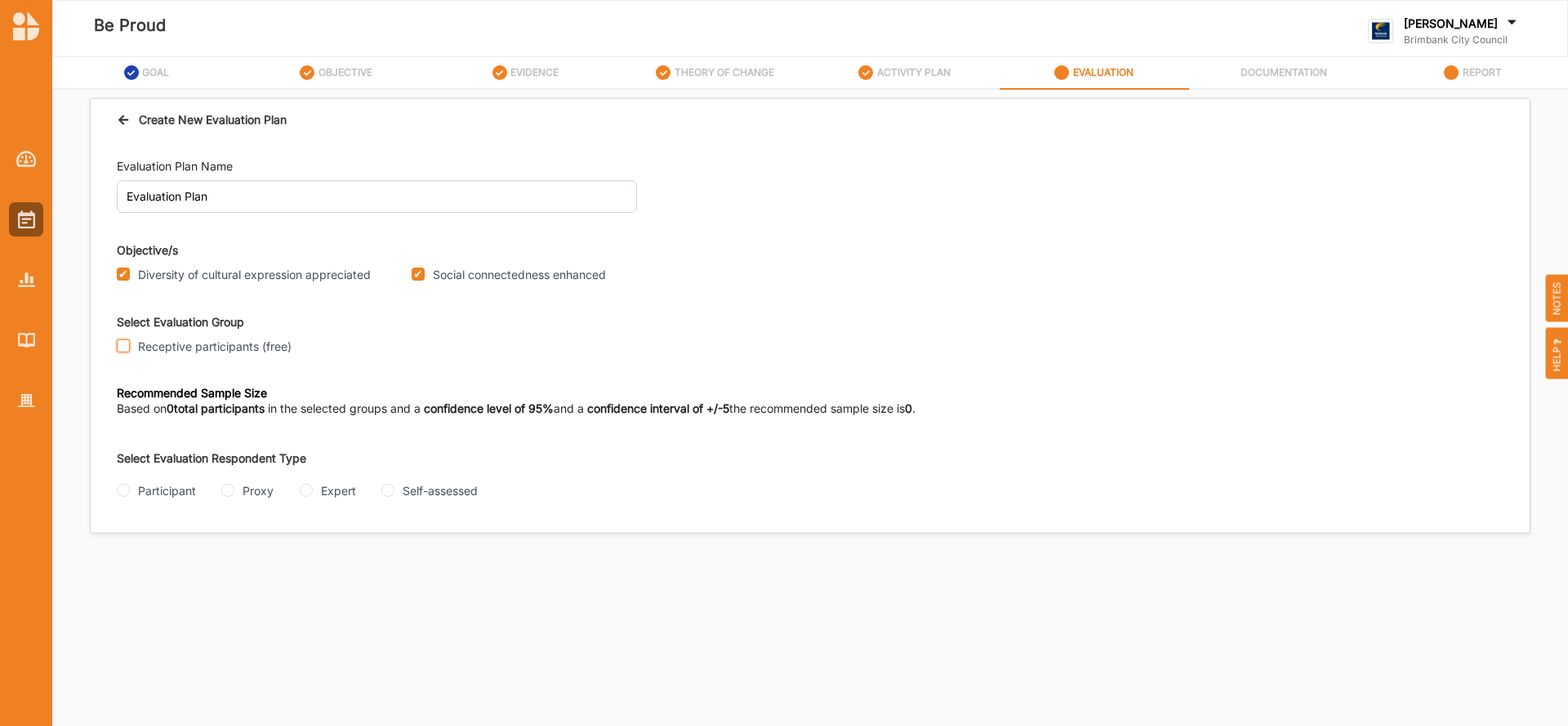
checkbox input "true"
click at [122, 492] on input "Participant" at bounding box center [123, 491] width 13 height 13
radio input "true"
click at [221, 555] on input "Questionnaire" at bounding box center [219, 556] width 13 height 13
radio input "true"
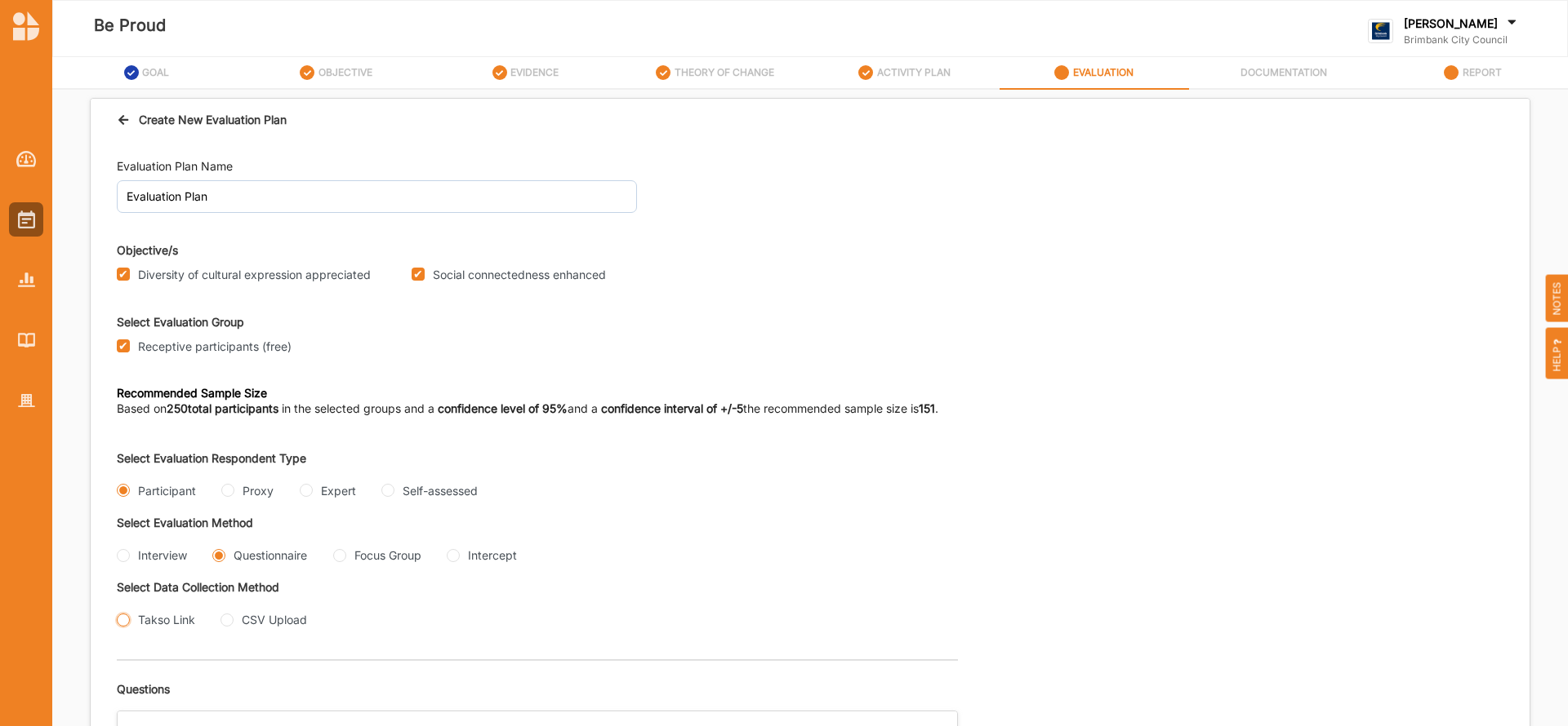
click at [123, 617] on input "Takso Link" at bounding box center [123, 620] width 13 height 13
radio input "true"
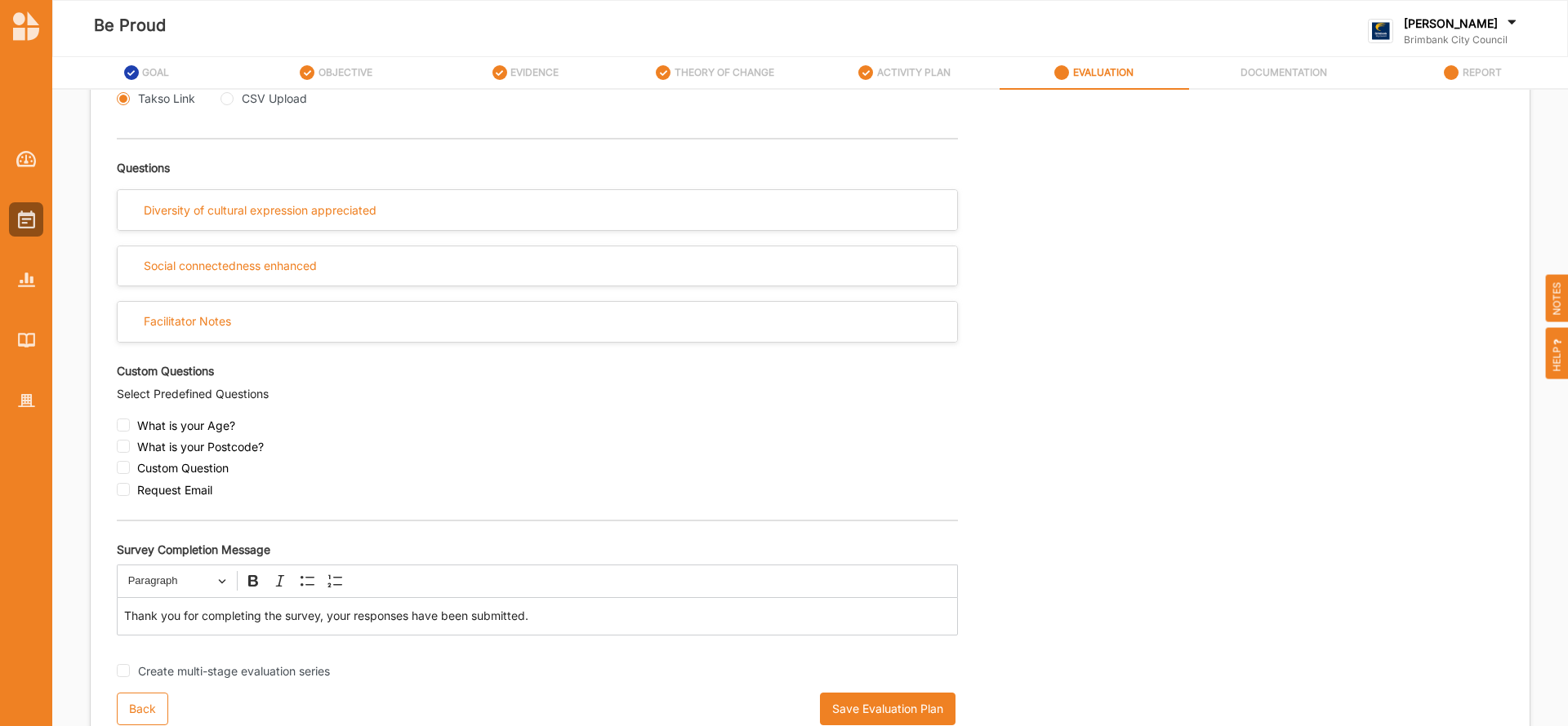
scroll to position [529, 0]
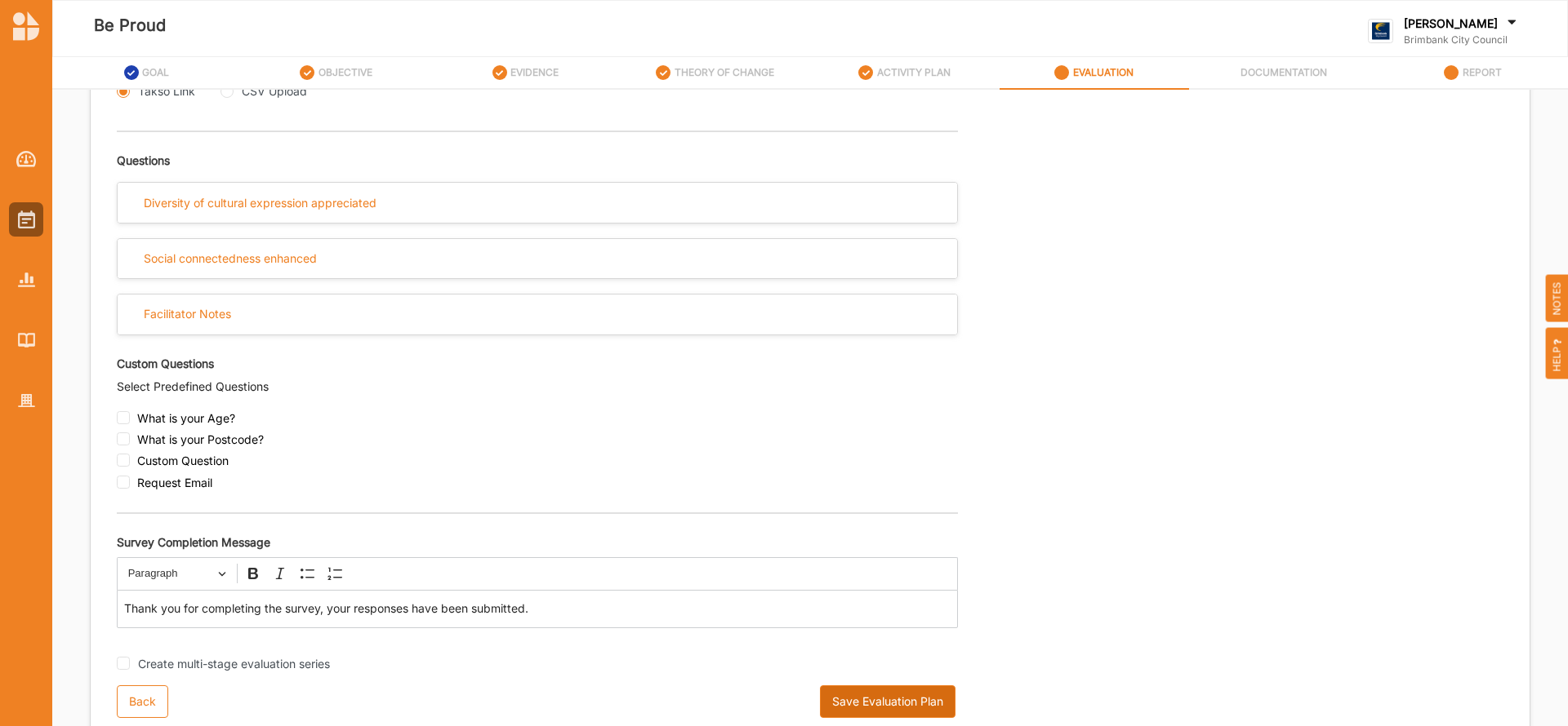
click at [918, 697] on button "Save Evaluation Plan" at bounding box center [887, 702] width 136 height 33
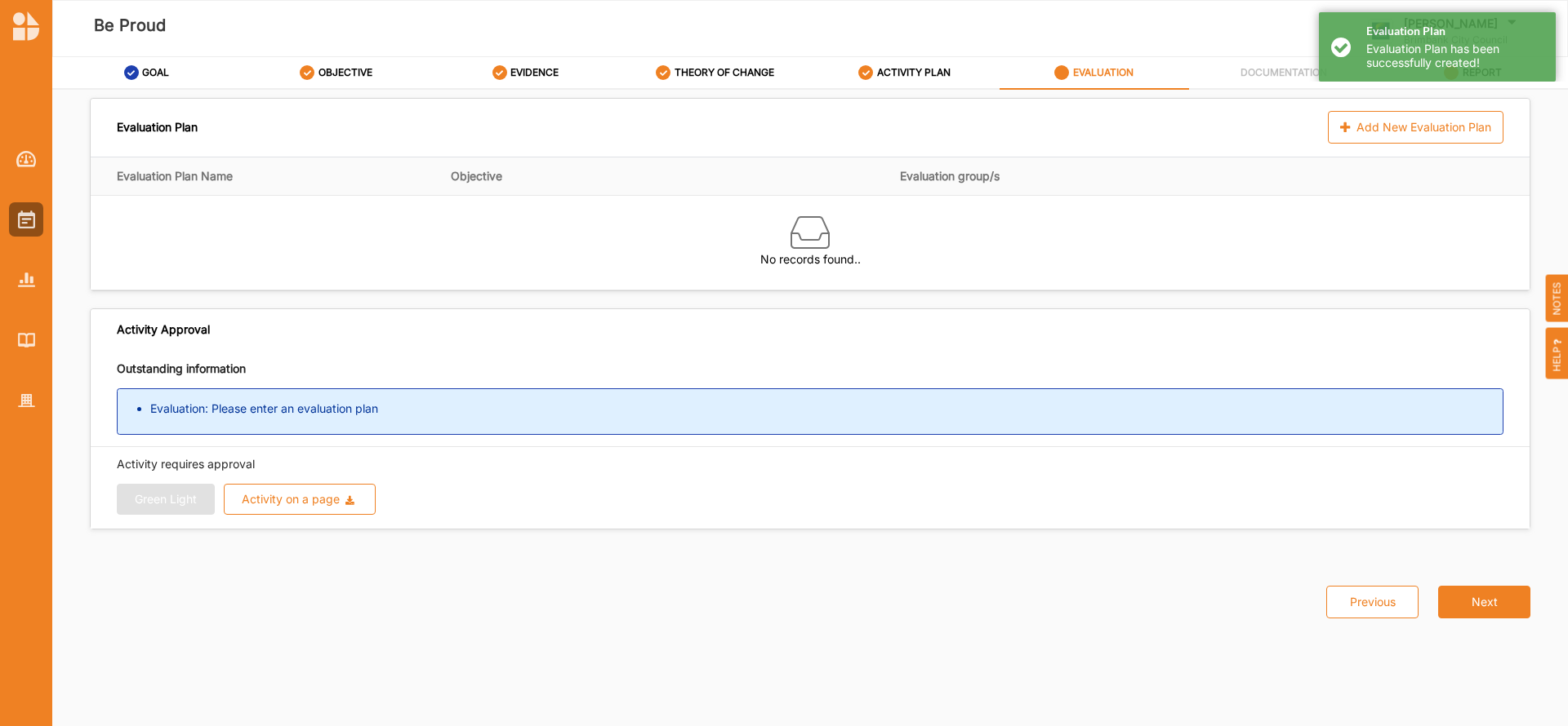
scroll to position [0, 0]
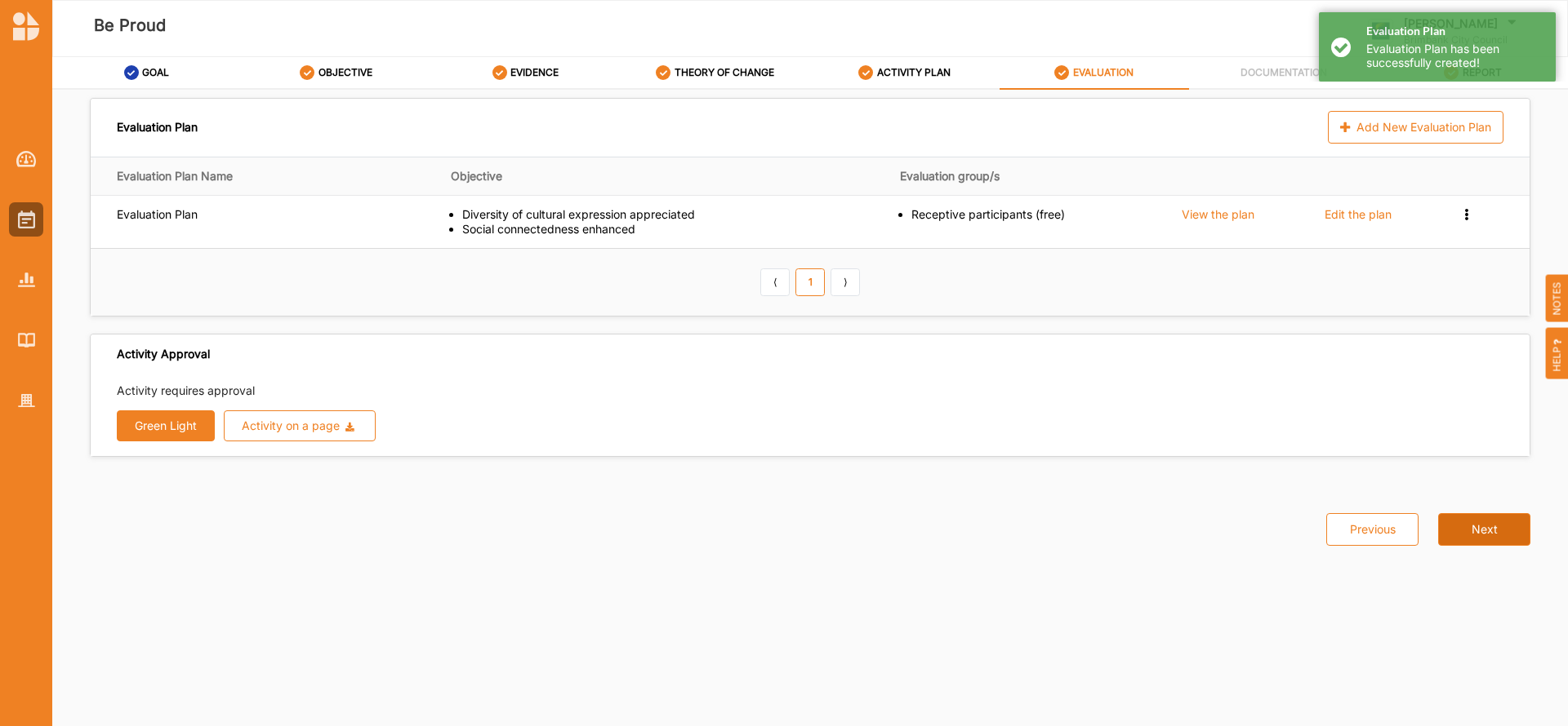
click at [1489, 532] on button "Next" at bounding box center [1484, 530] width 92 height 33
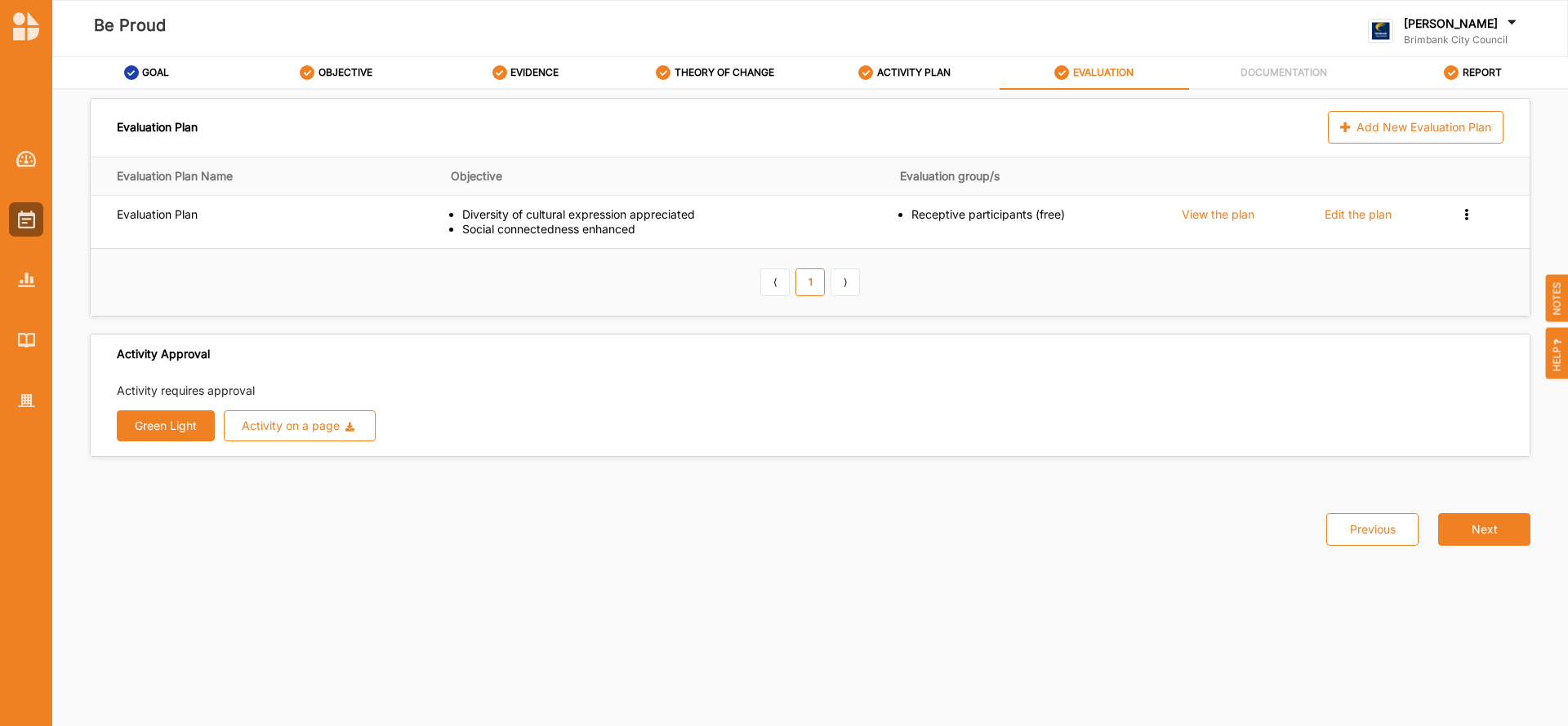
click at [178, 422] on button "Green Light" at bounding box center [166, 426] width 98 height 31
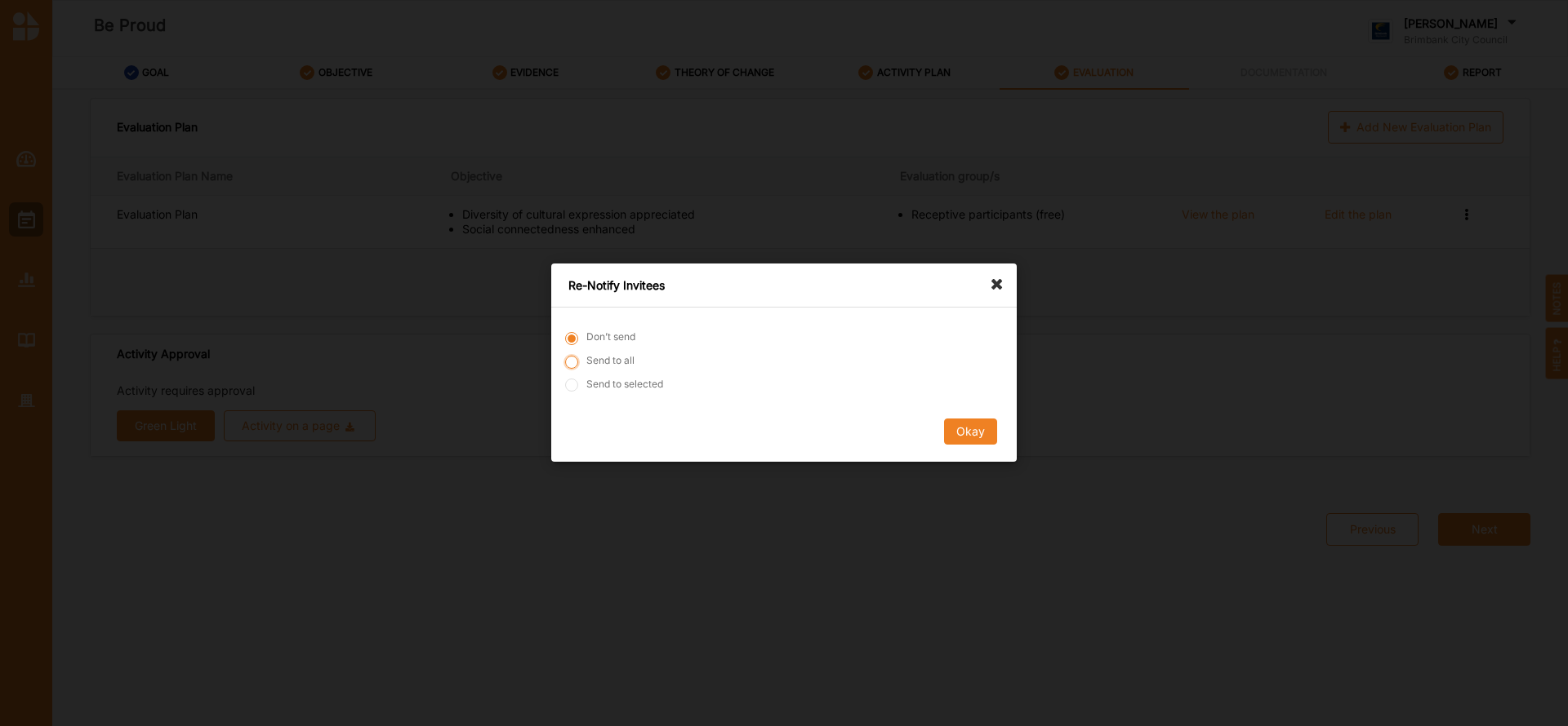
click at [574, 363] on input "Send to all" at bounding box center [572, 363] width 13 height 13
radio input "true"
click at [572, 385] on input "Send to selected" at bounding box center [572, 386] width 13 height 13
radio input "true"
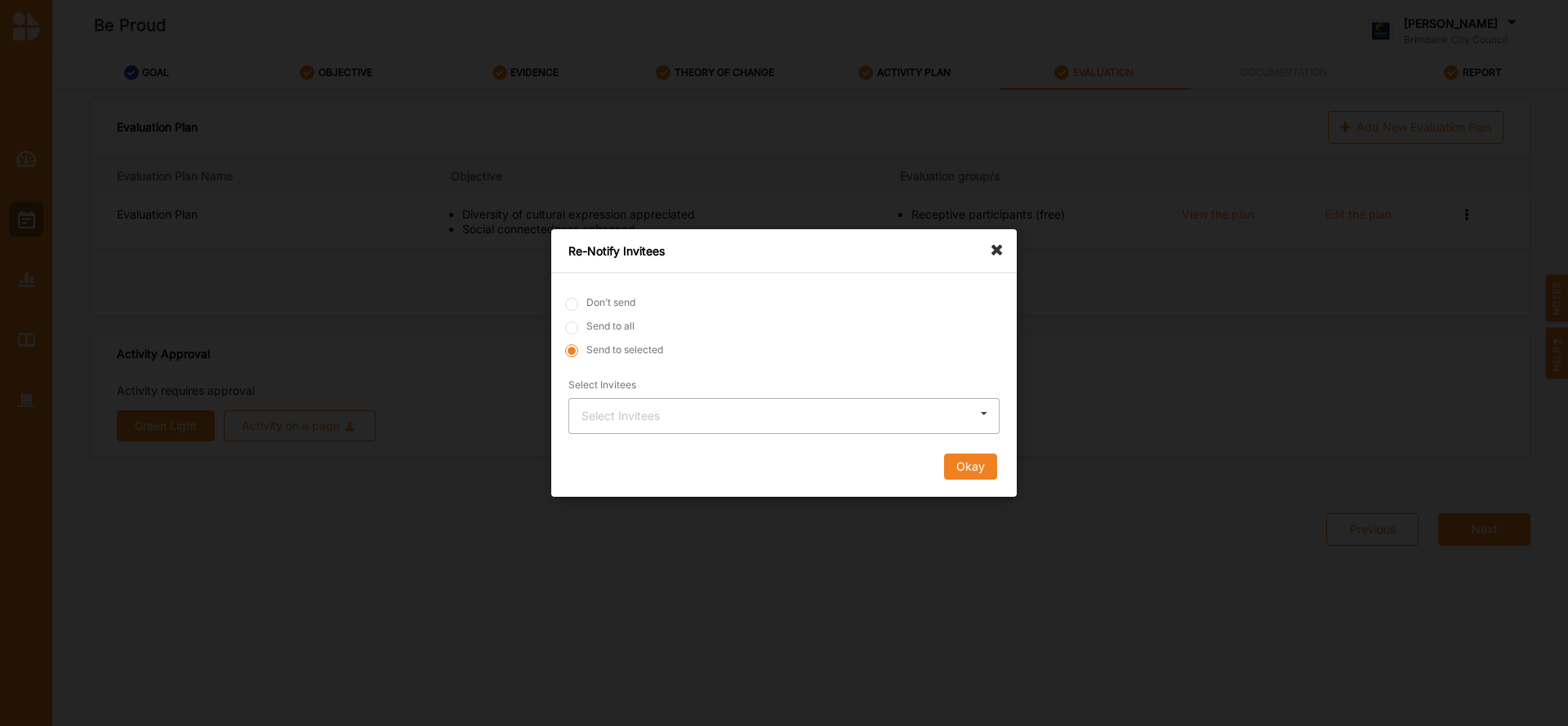
click at [646, 419] on div "Select Invitees" at bounding box center [621, 416] width 78 height 14
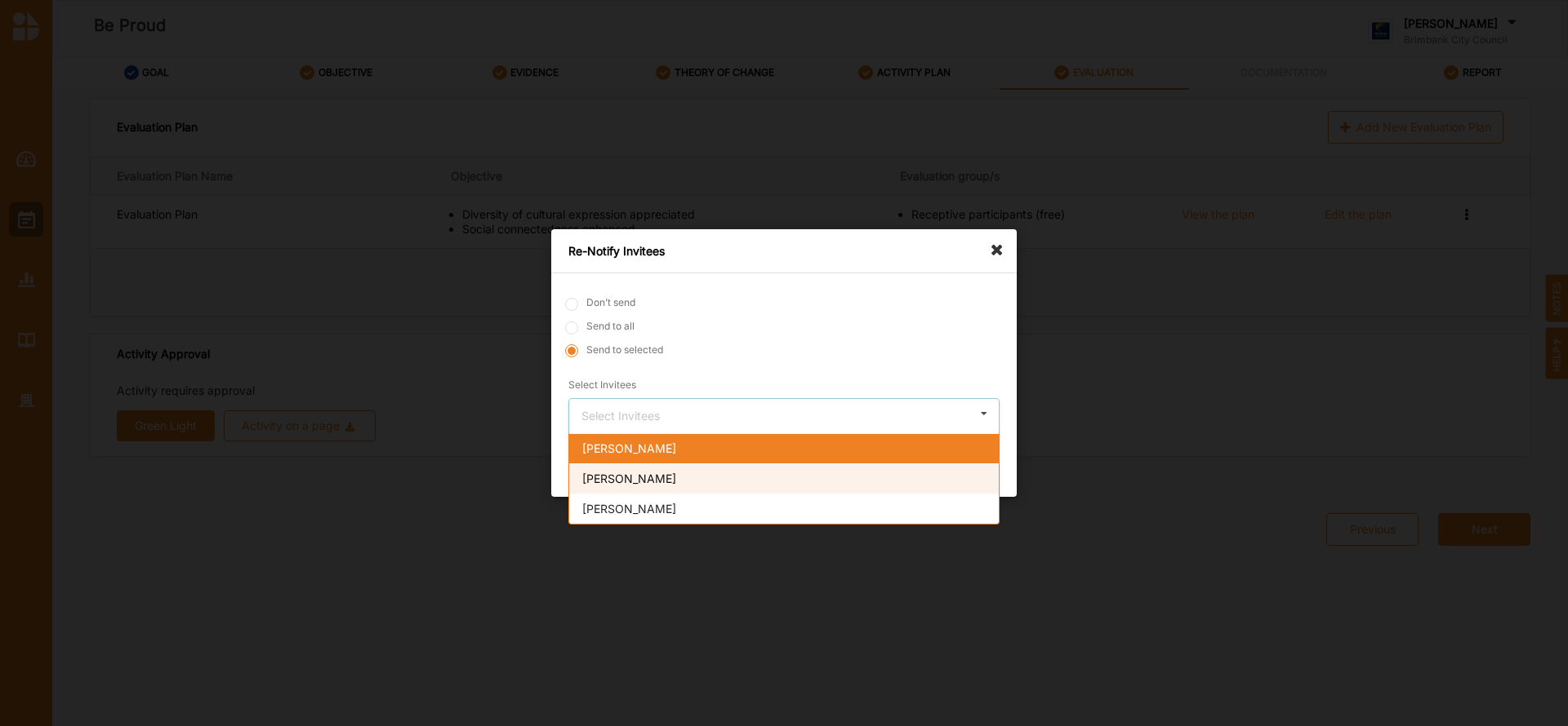
click at [619, 479] on div "[PERSON_NAME]" at bounding box center [784, 479] width 430 height 30
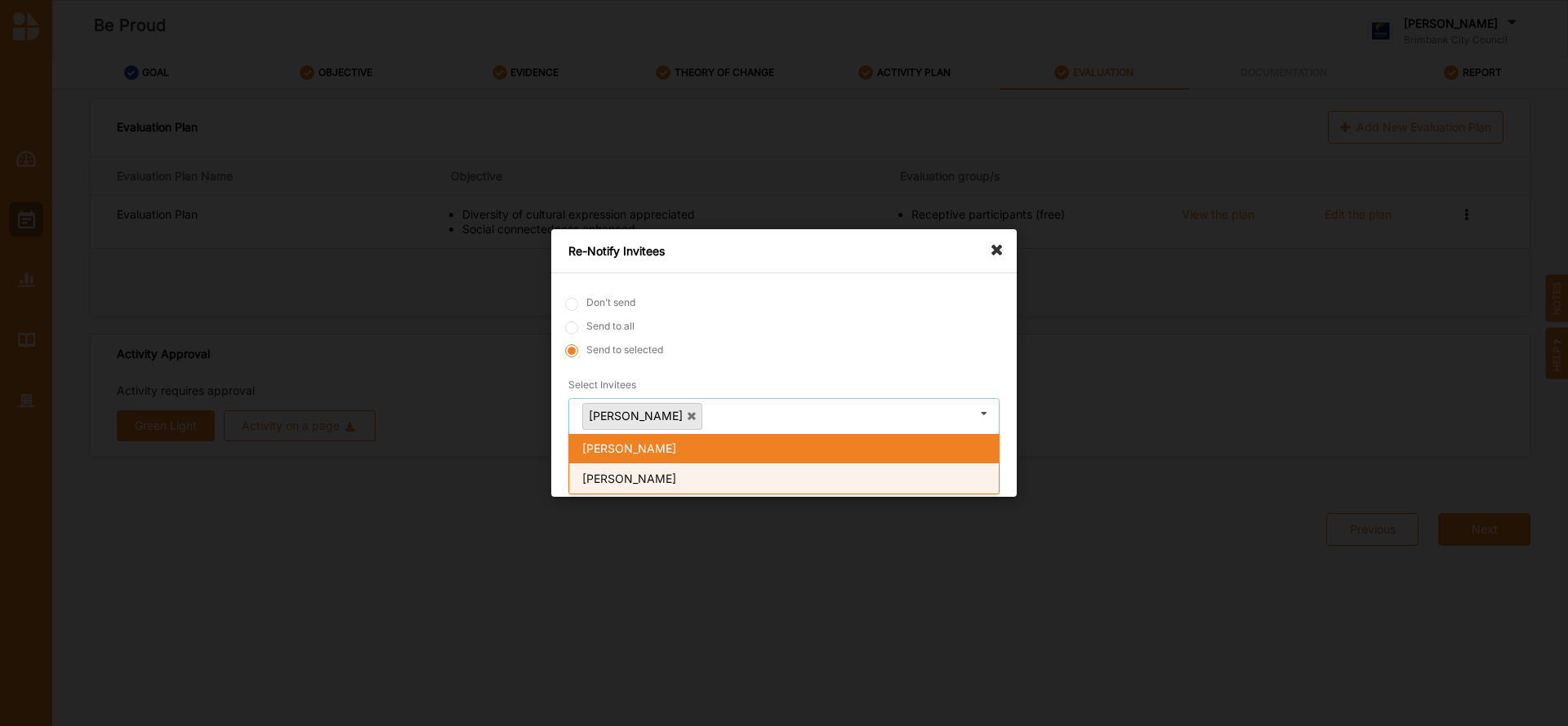
click at [613, 479] on span "[PERSON_NAME]" at bounding box center [629, 479] width 94 height 14
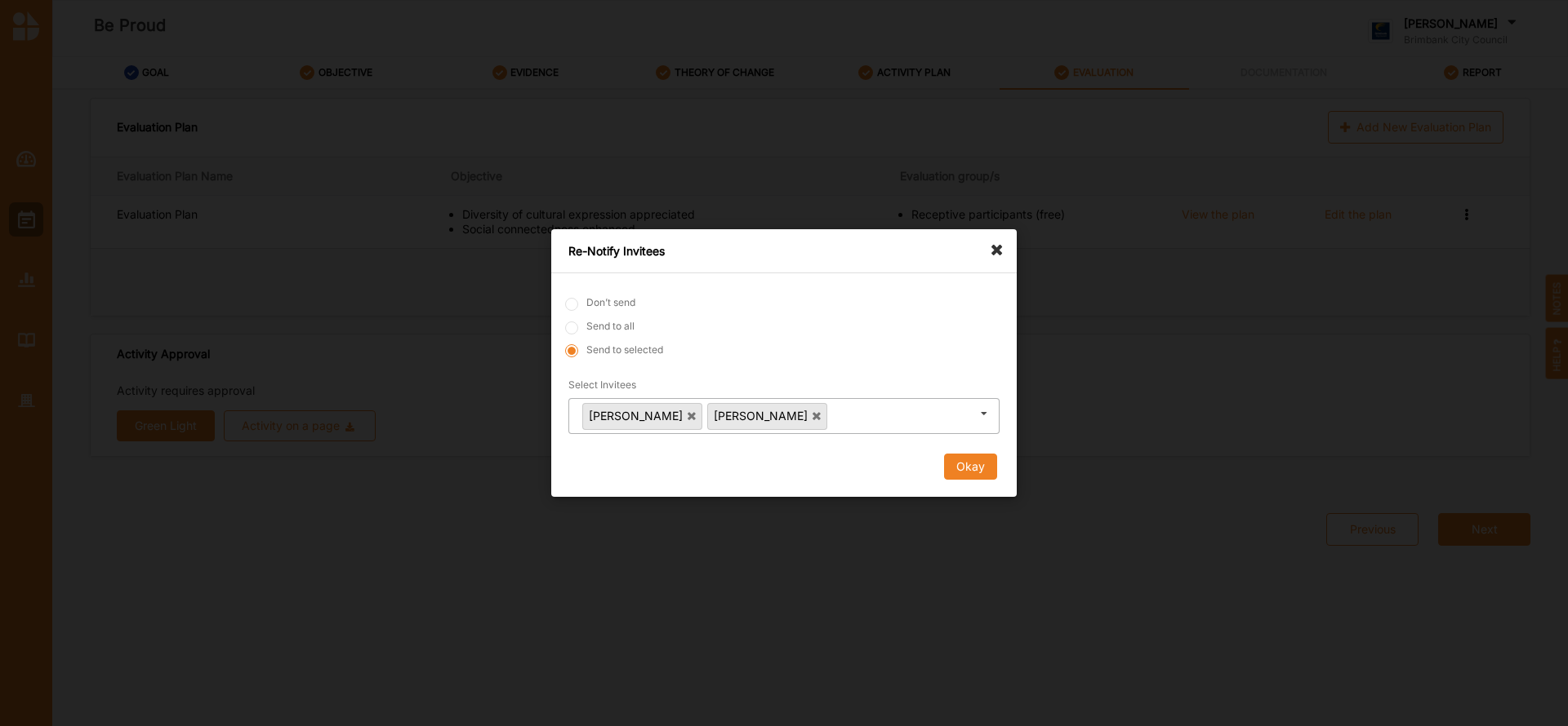
click at [898, 477] on div "Okay" at bounding box center [784, 467] width 431 height 26
click at [970, 465] on button "Okay" at bounding box center [970, 467] width 53 height 26
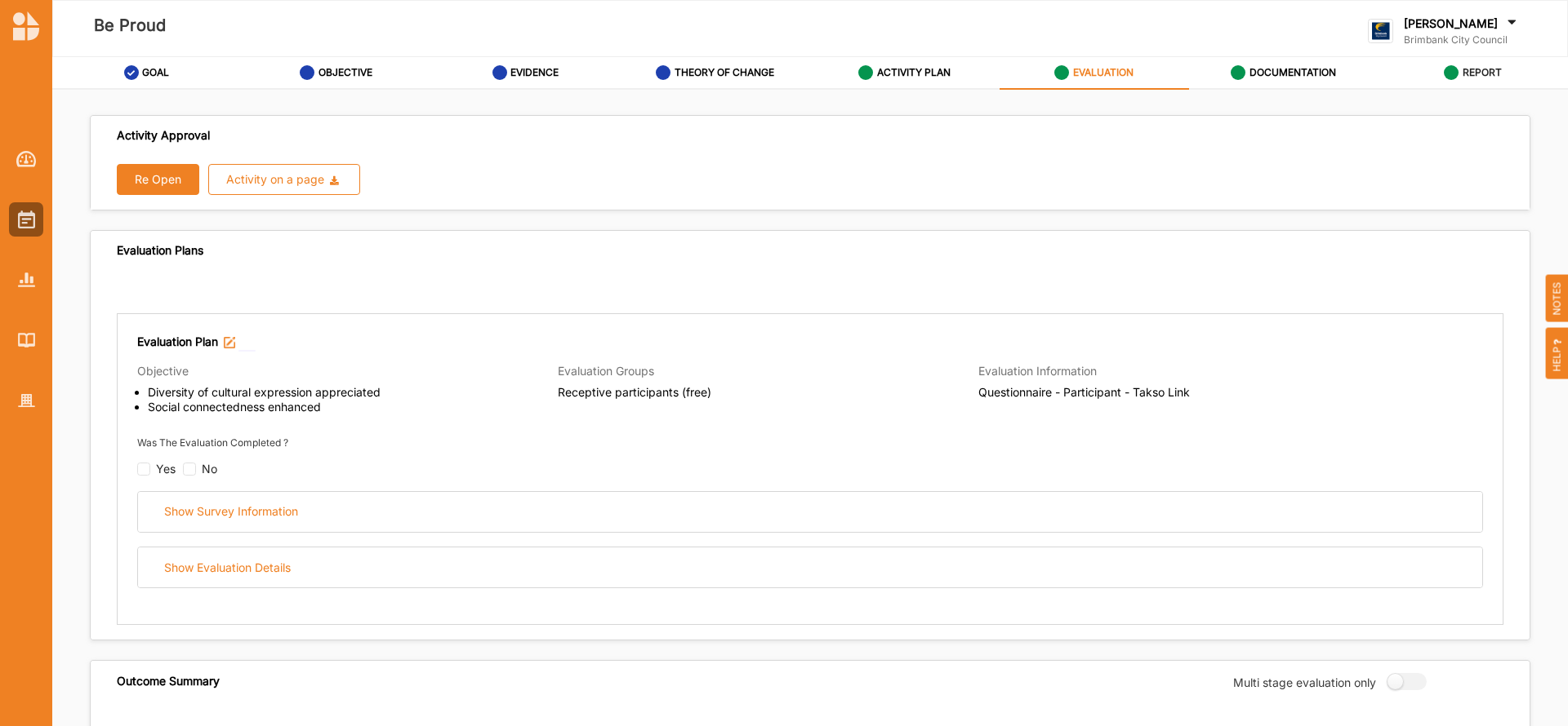
click at [1468, 70] on label "REPORT" at bounding box center [1482, 73] width 39 height 13
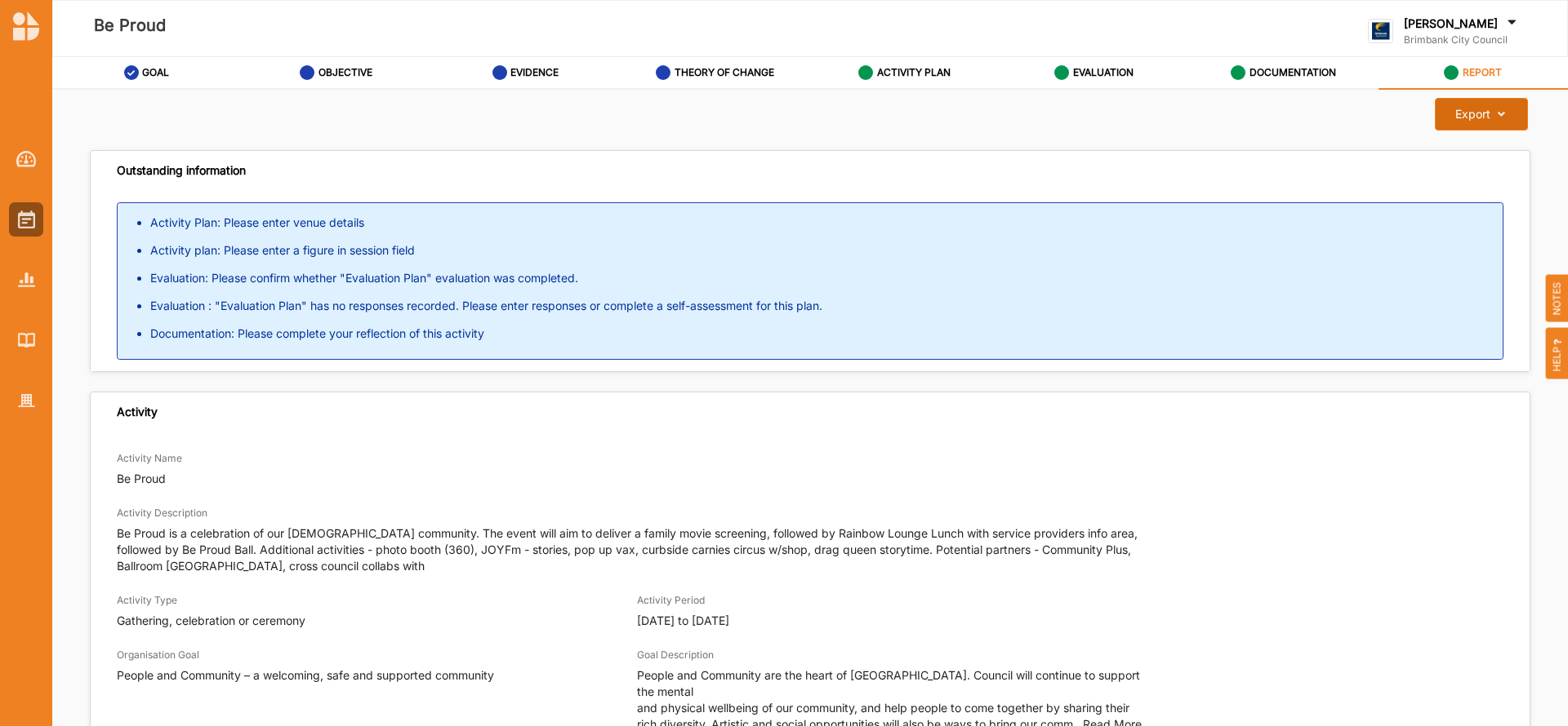
click at [1490, 115] on icon at bounding box center [1497, 114] width 14 height 11
click at [1463, 142] on label "Download Report" at bounding box center [1467, 148] width 92 height 11
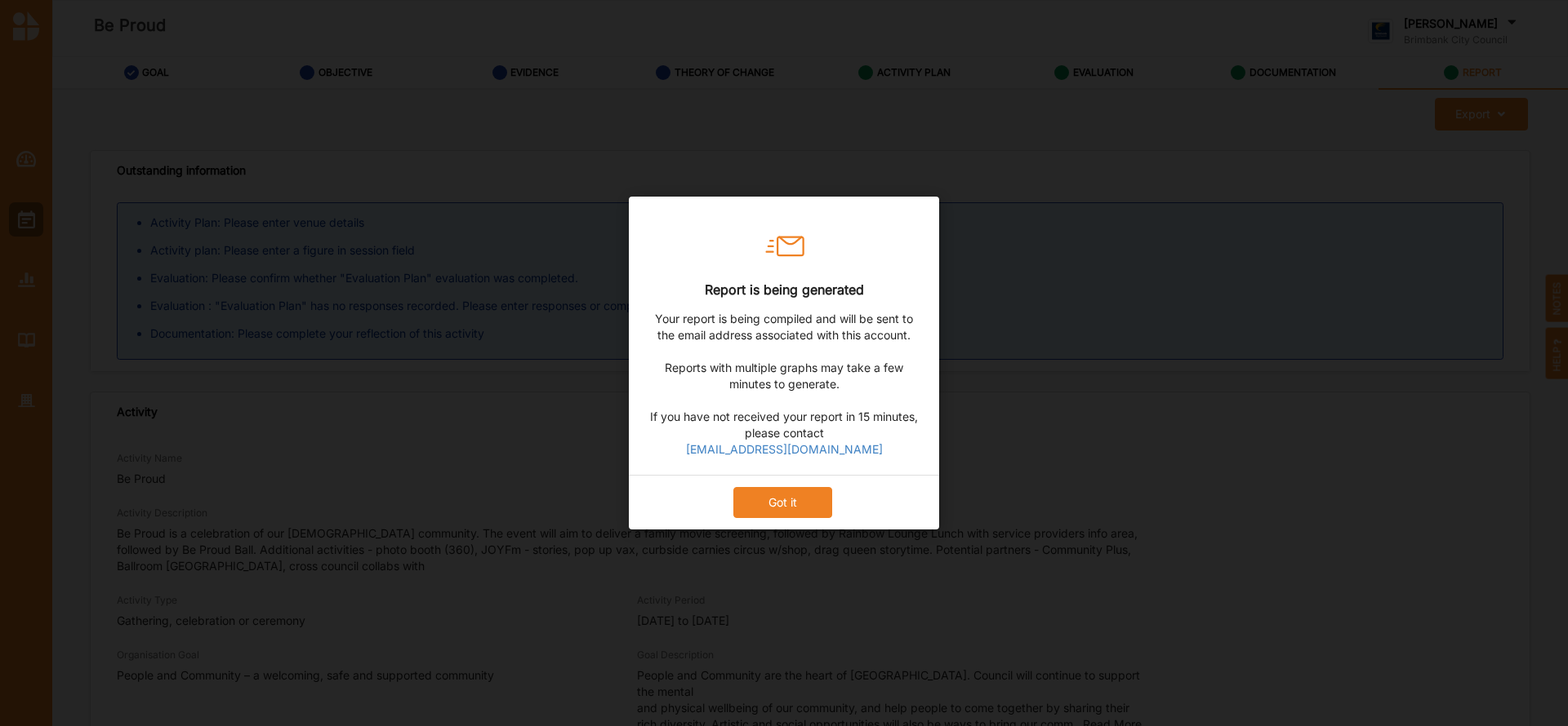
click at [762, 501] on button "Got it" at bounding box center [782, 503] width 99 height 31
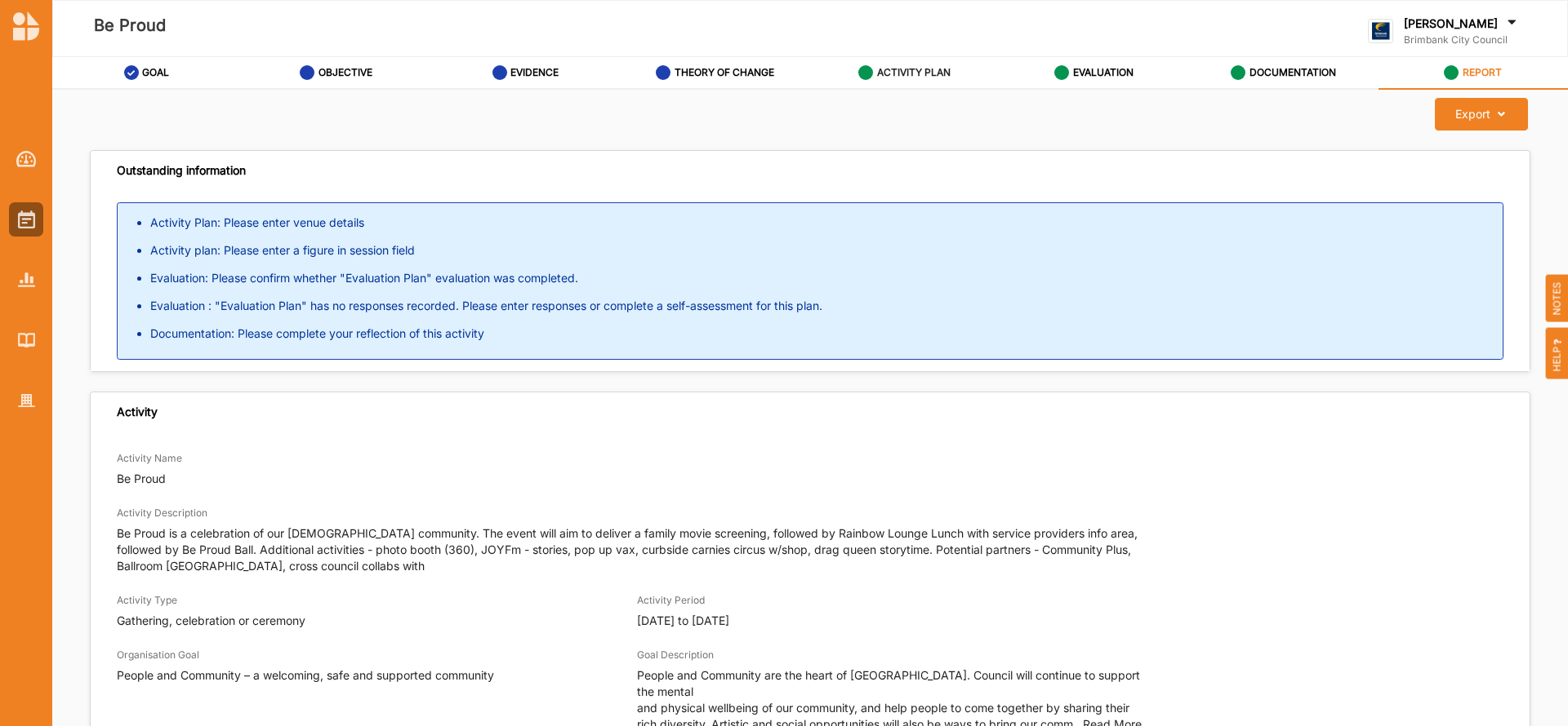
click at [915, 67] on label "ACTIVITY PLAN" at bounding box center [914, 73] width 74 height 13
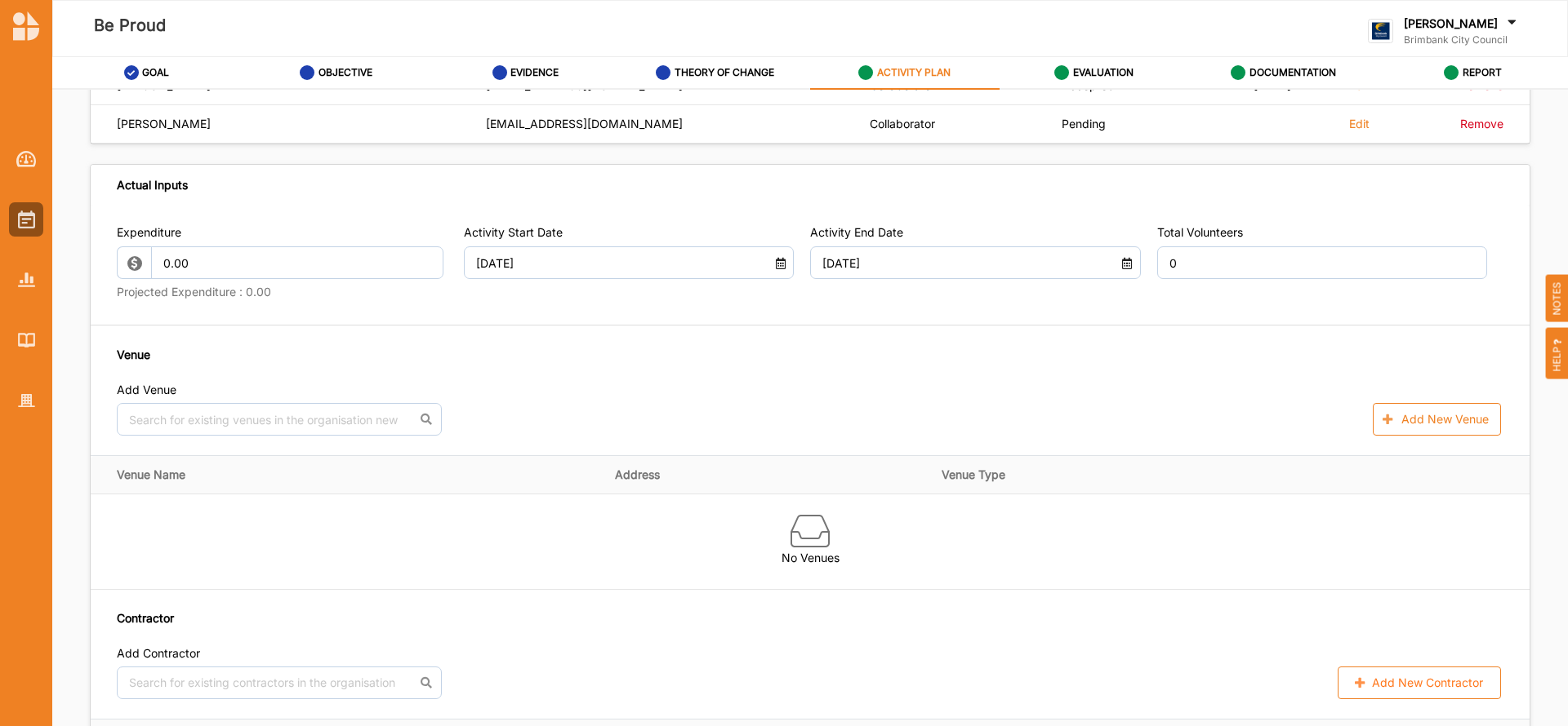
scroll to position [914, 0]
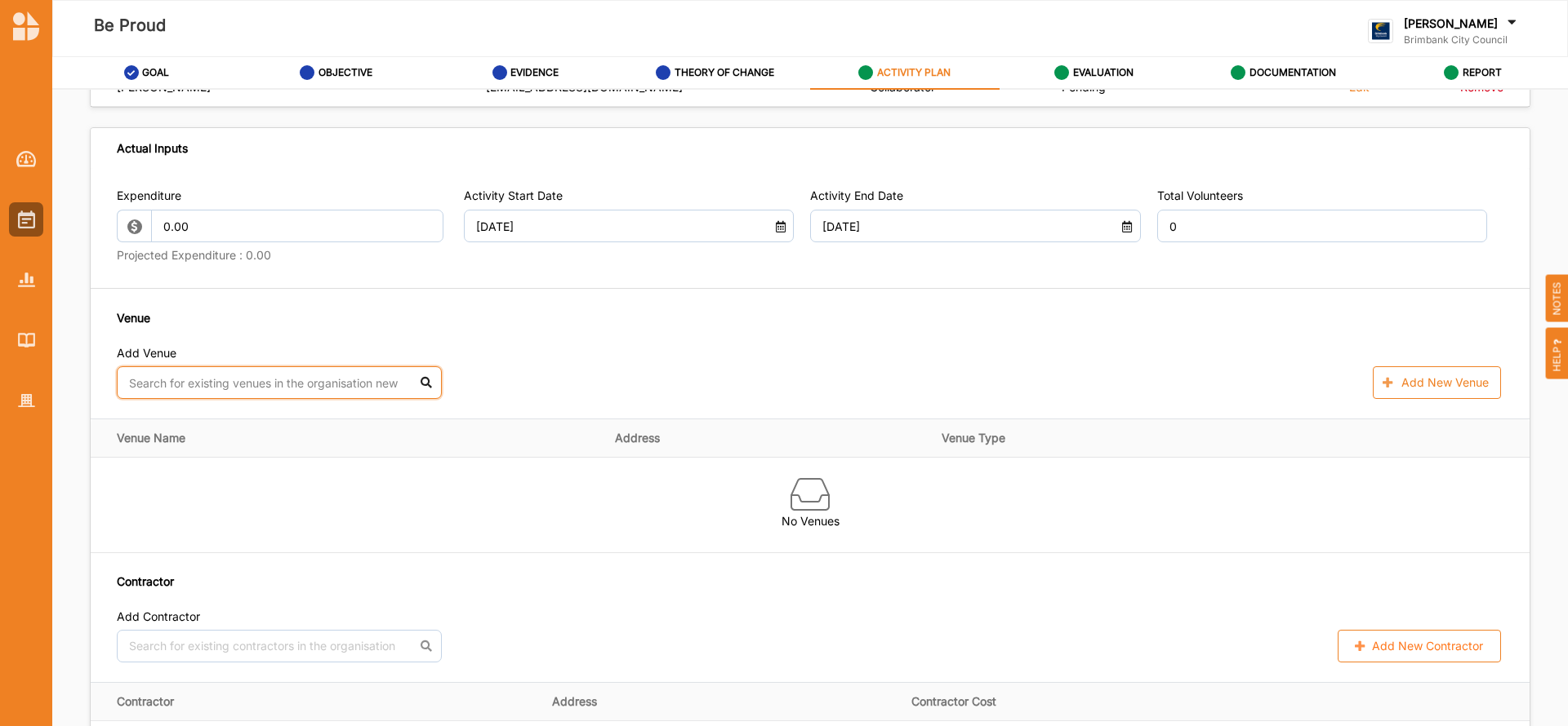
click at [242, 376] on input "text" at bounding box center [279, 383] width 325 height 33
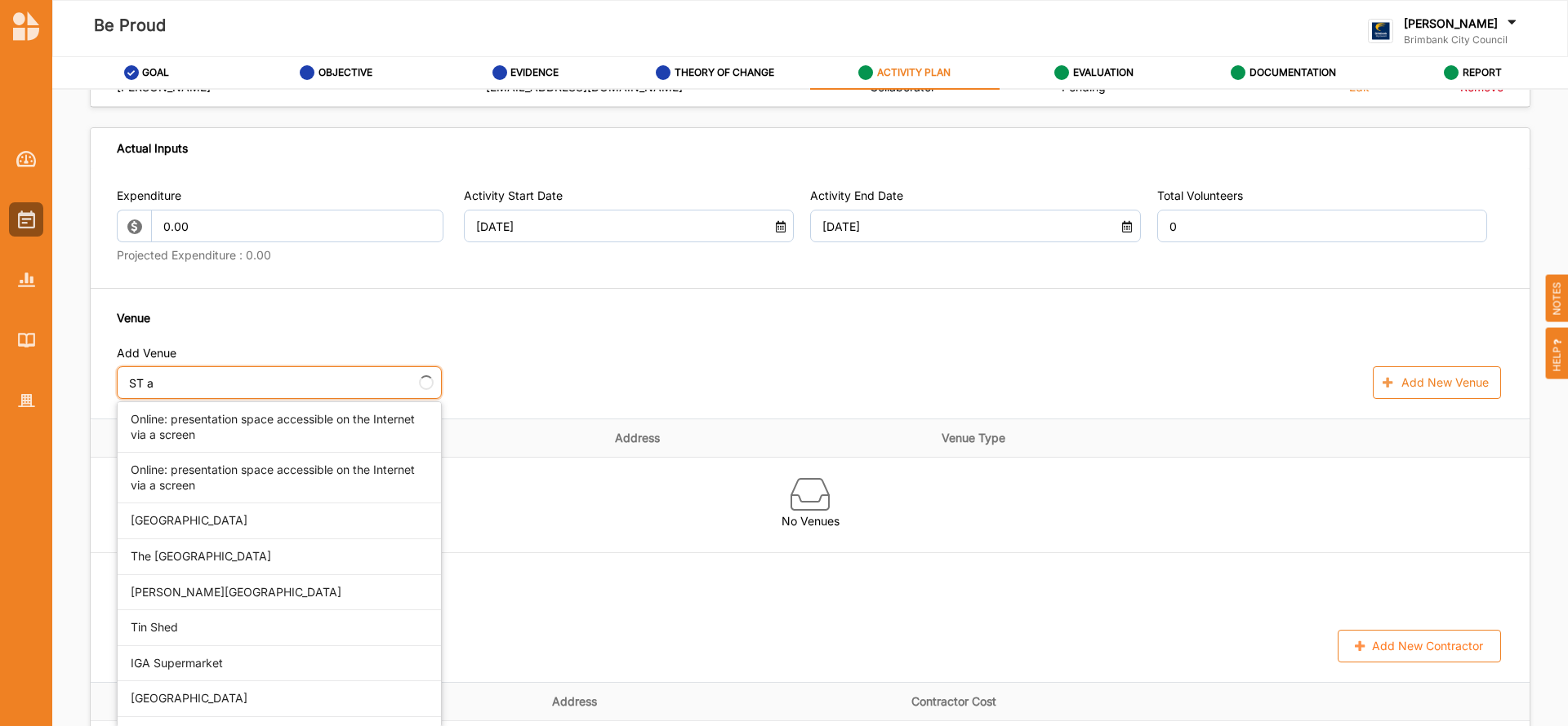
type input "ST al"
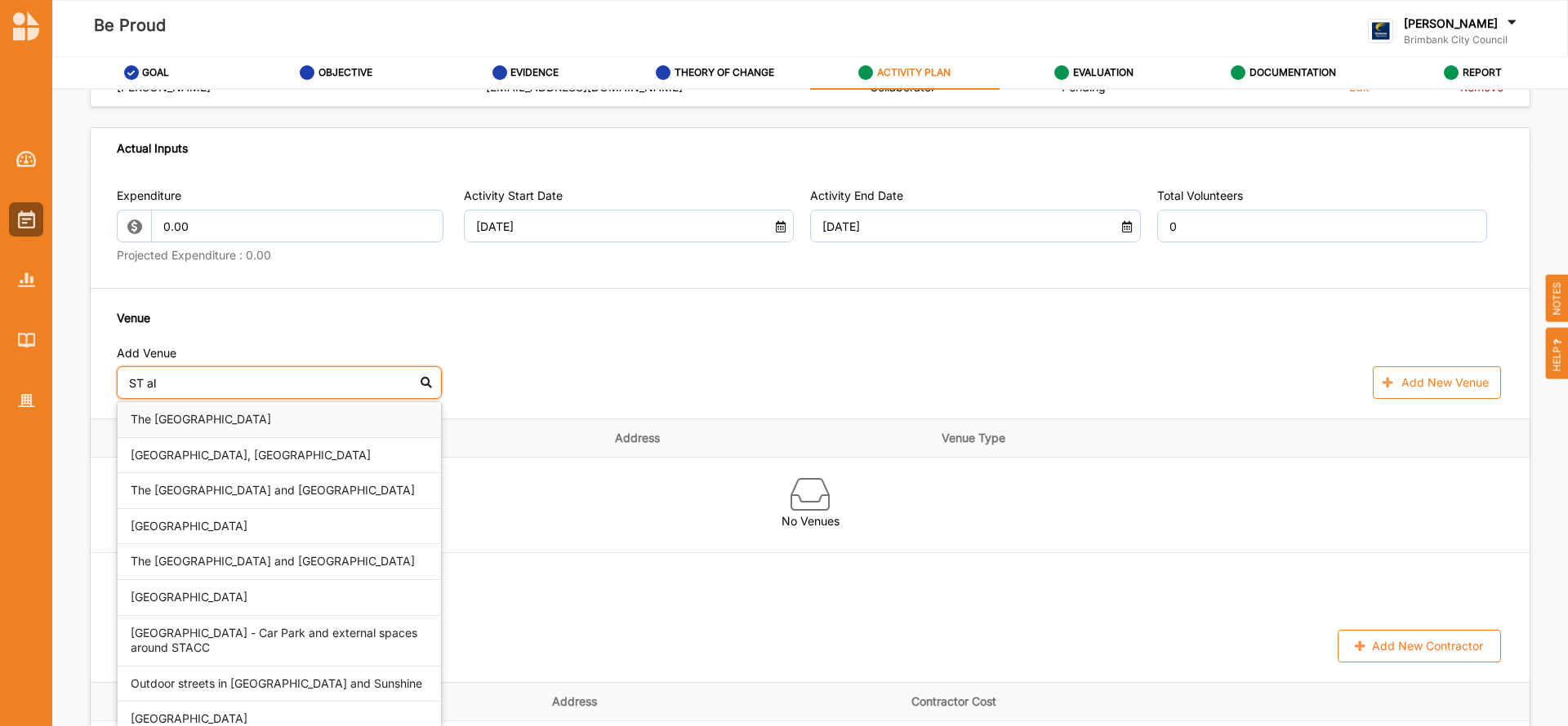
click at [261, 421] on div "The [GEOGRAPHIC_DATA]" at bounding box center [279, 421] width 324 height 36
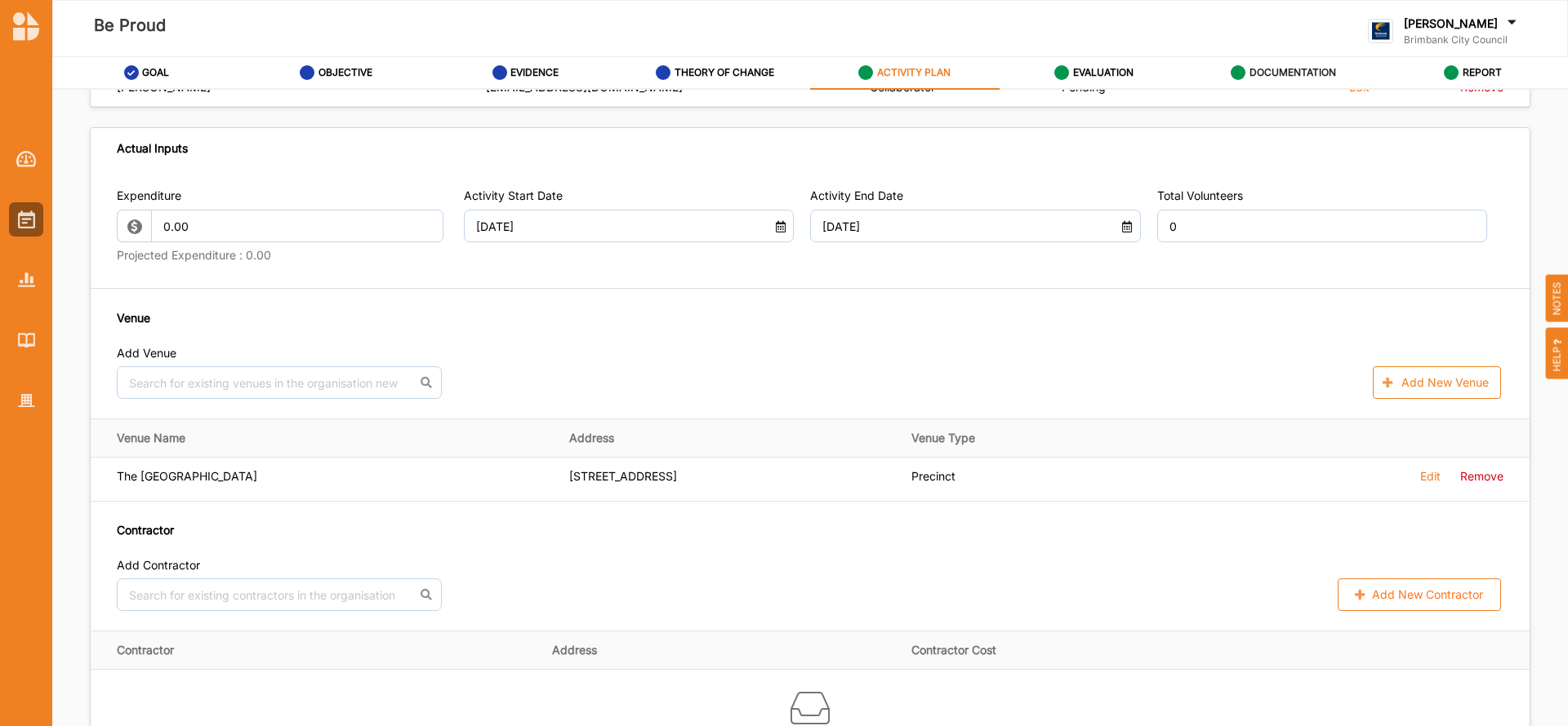
click at [1253, 71] on label "DOCUMENTATION" at bounding box center [1293, 73] width 87 height 13
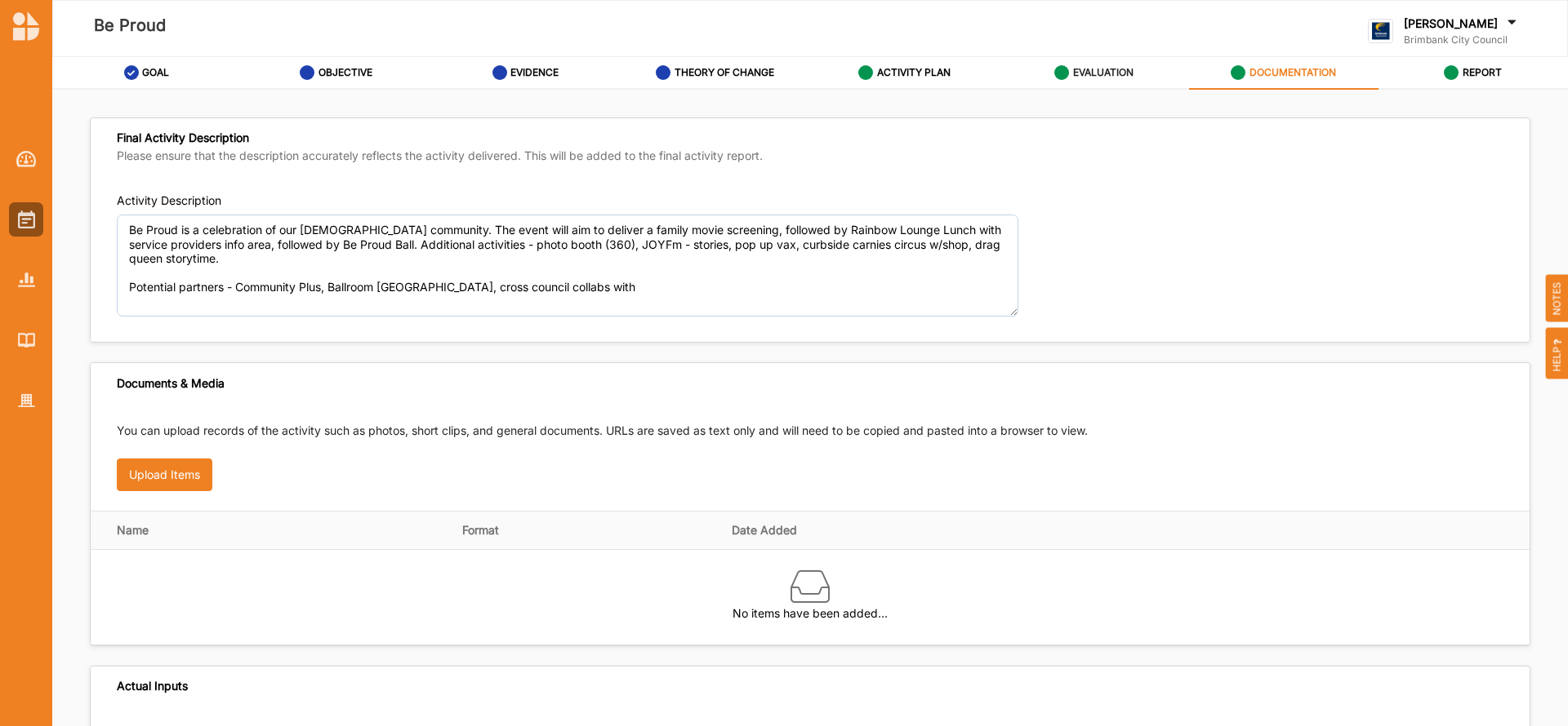
click at [1096, 75] on label "EVALUATION" at bounding box center [1103, 73] width 60 height 13
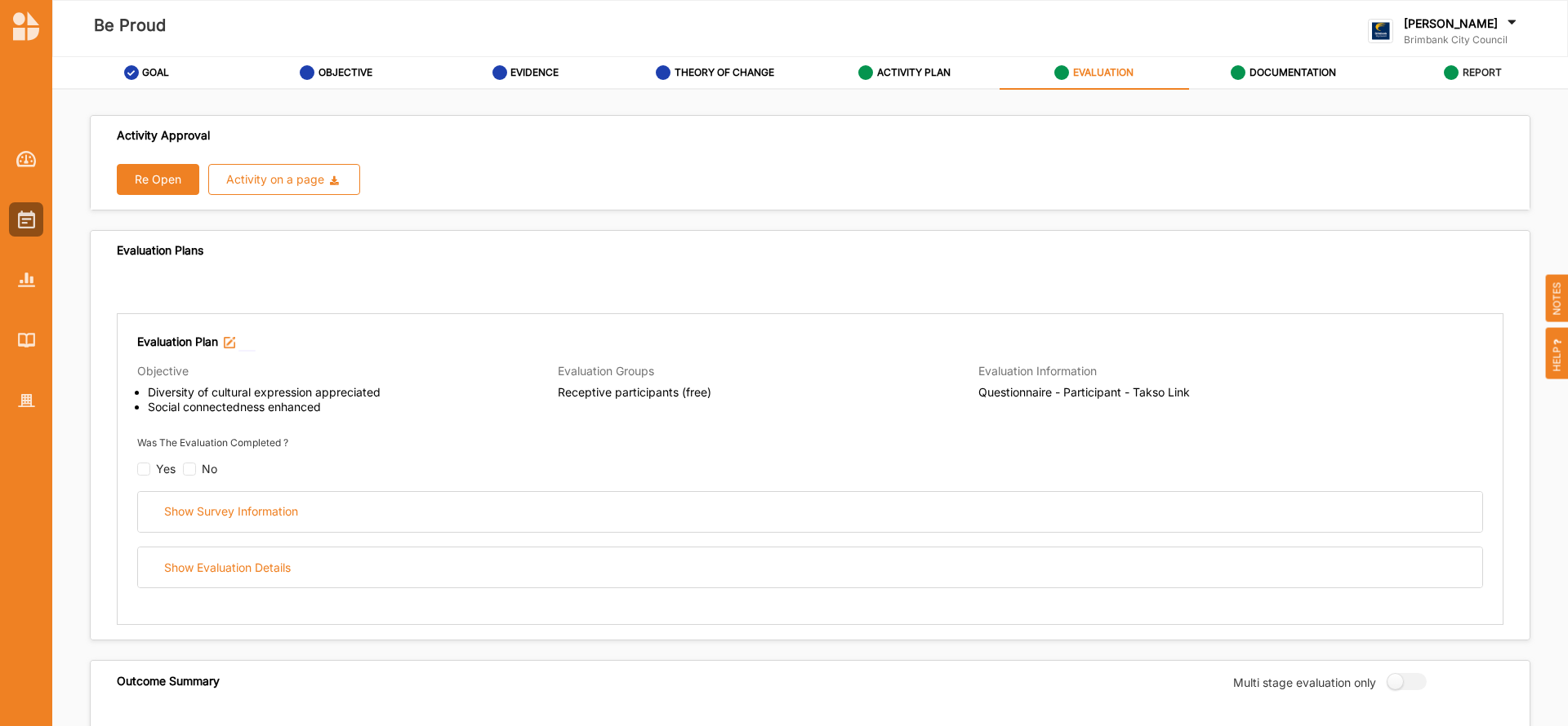
click at [1480, 68] on label "REPORT" at bounding box center [1482, 73] width 39 height 13
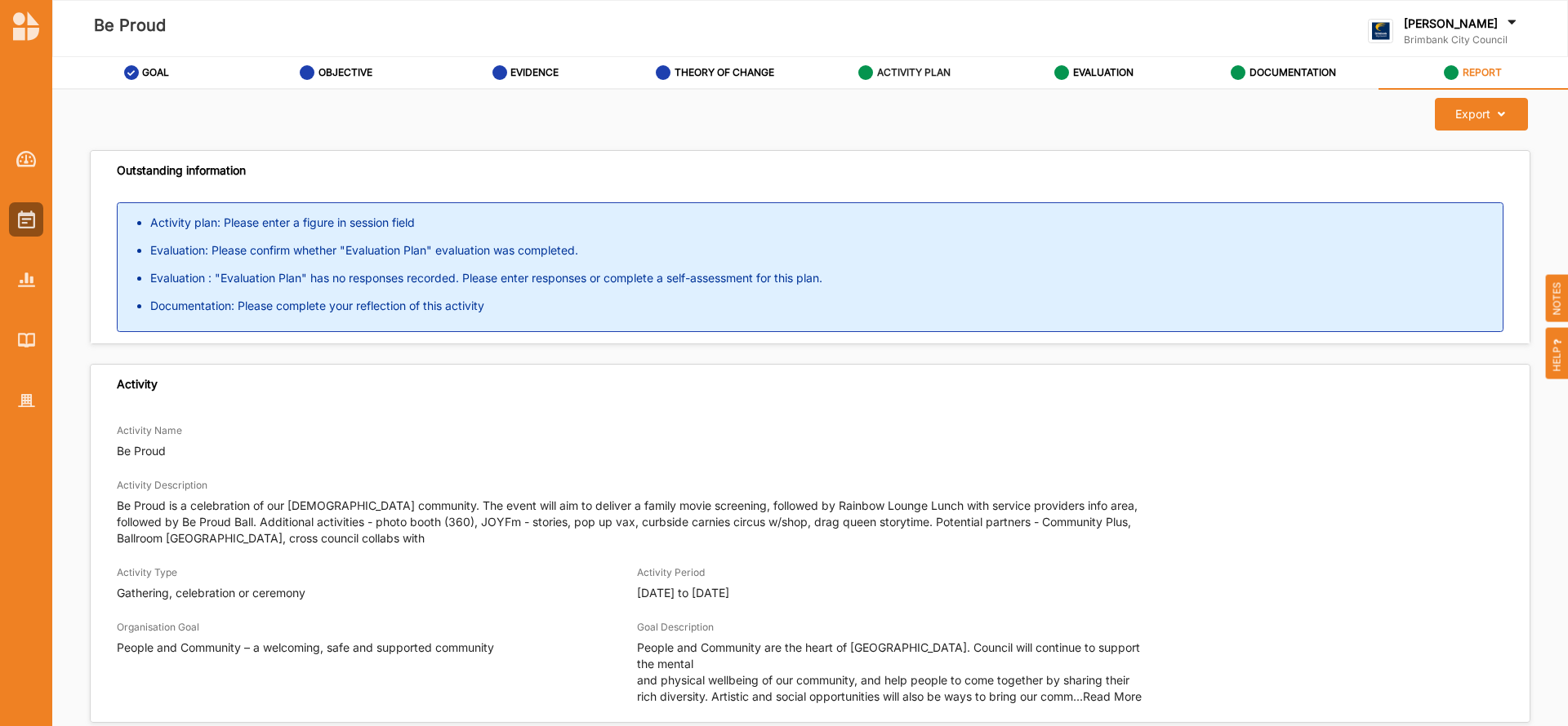
click at [910, 68] on label "ACTIVITY PLAN" at bounding box center [914, 73] width 74 height 13
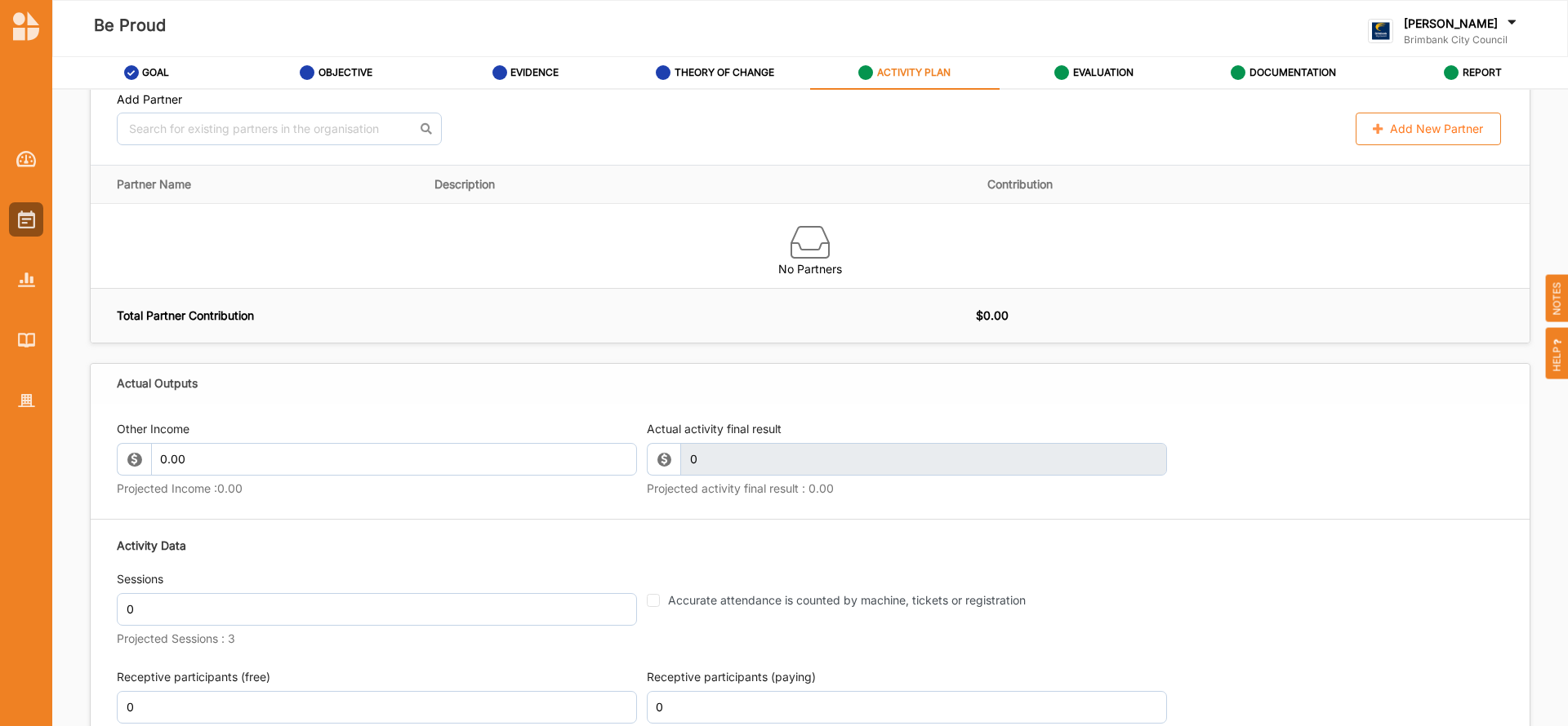
scroll to position [1735, 0]
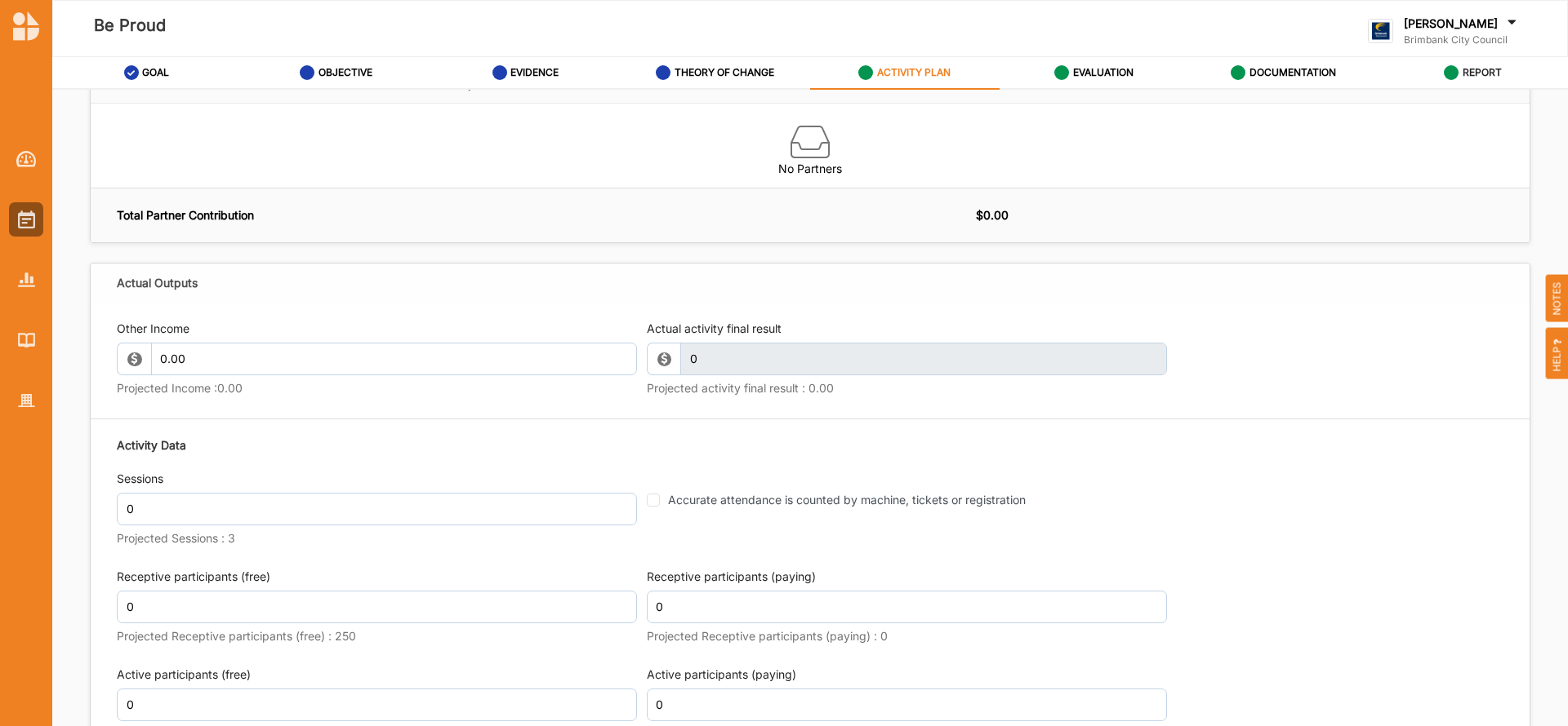
click at [1465, 71] on label "REPORT" at bounding box center [1482, 73] width 39 height 13
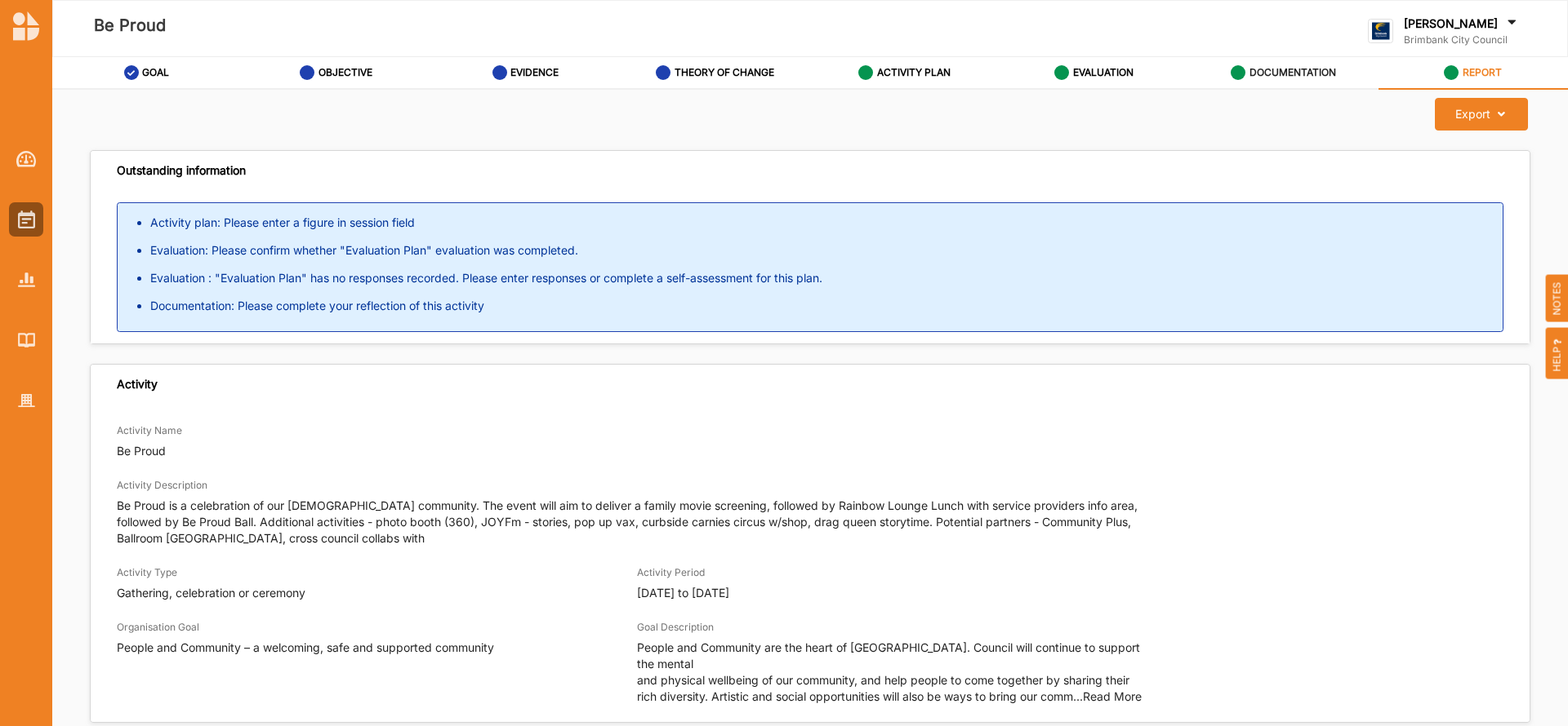
click at [1280, 68] on label "DOCUMENTATION" at bounding box center [1293, 73] width 87 height 13
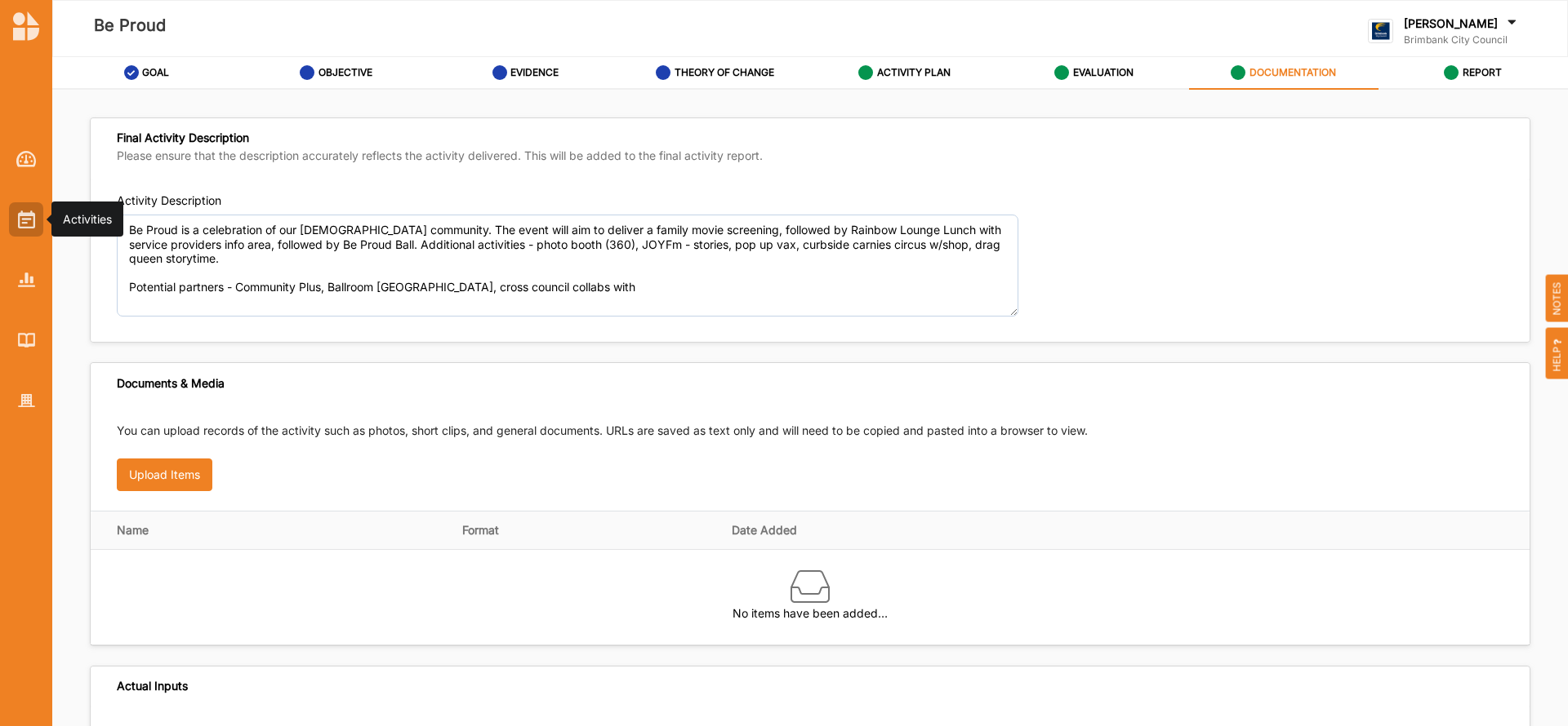
click at [32, 216] on img at bounding box center [26, 220] width 17 height 18
